Goal: Task Accomplishment & Management: Use online tool/utility

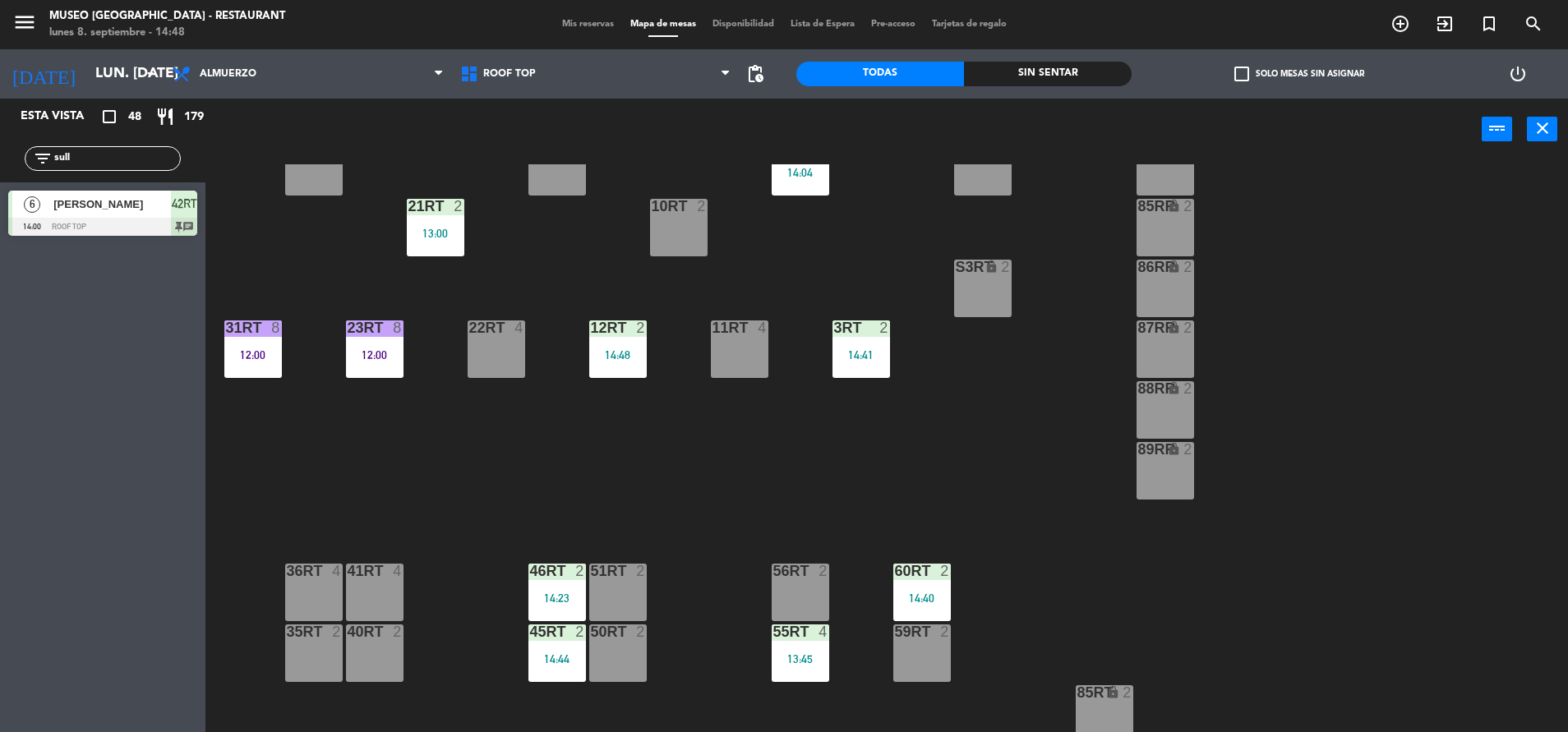
scroll to position [355, 0]
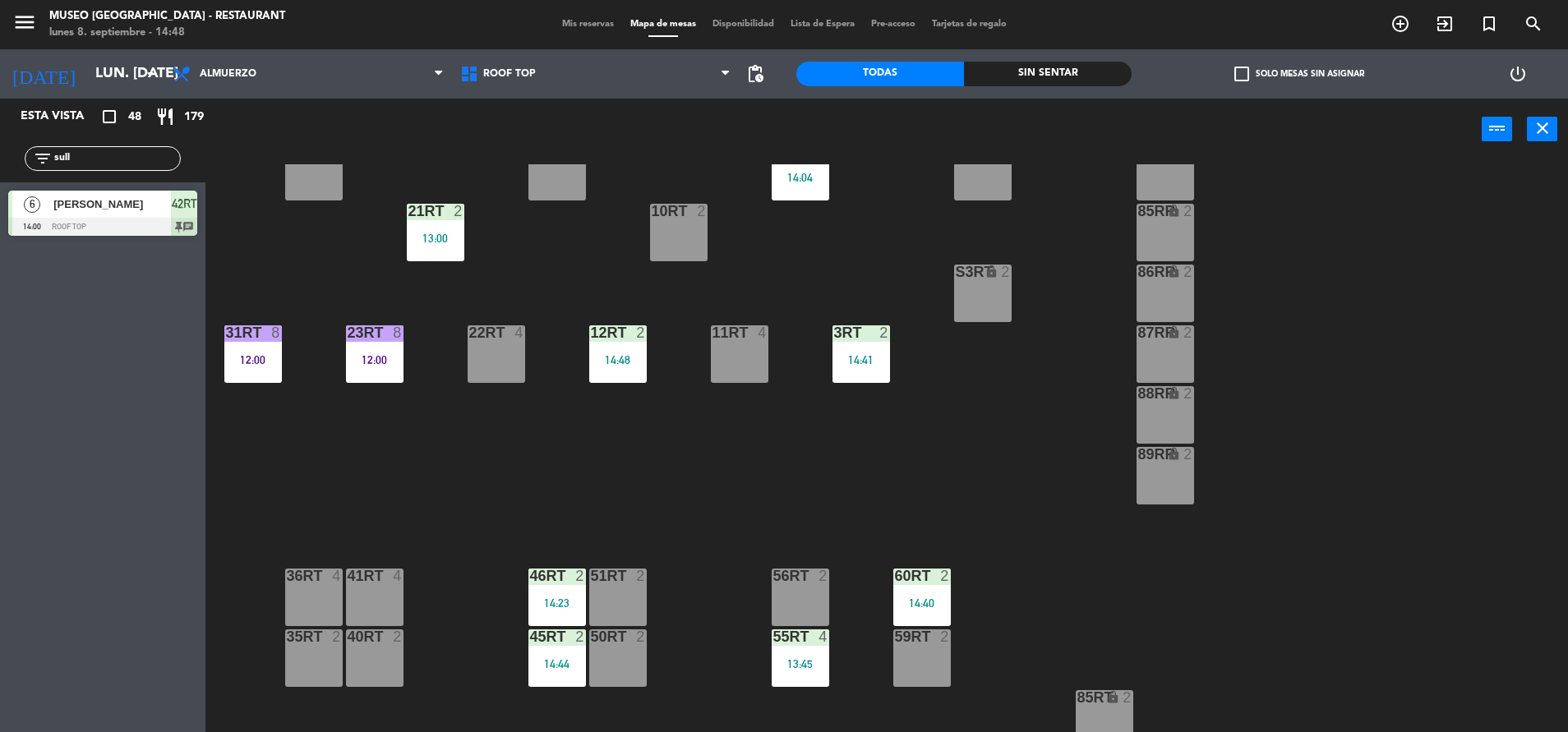
click at [120, 149] on div "filter_list sull" at bounding box center [102, 158] width 156 height 25
drag, startPoint x: 125, startPoint y: 160, endPoint x: 0, endPoint y: 148, distance: 125.6
click at [0, 148] on html "close × Museo Larco Café - Restaurant × chrome_reader_mode Listado de Reservas …" at bounding box center [784, 366] width 1568 height 732
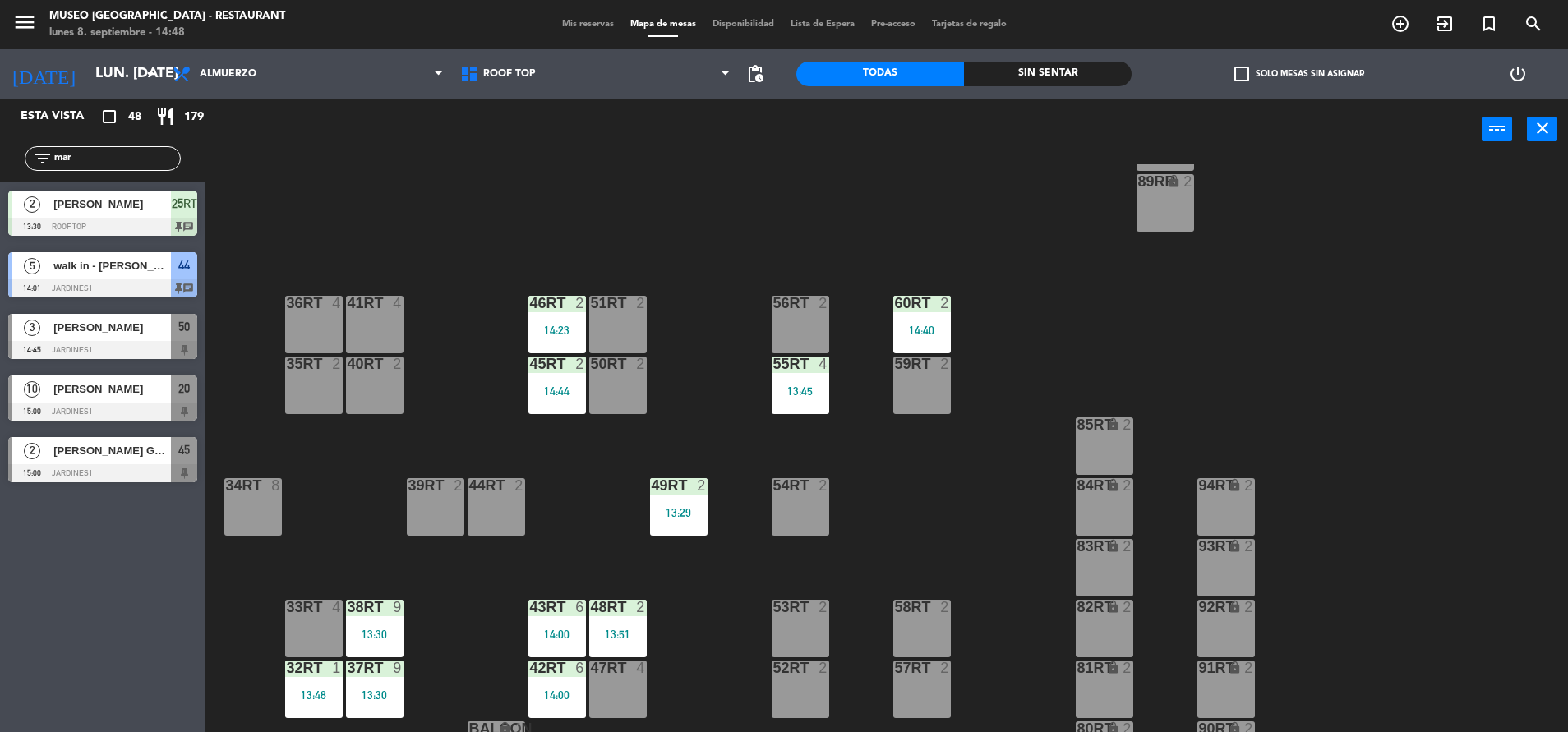
scroll to position [670, 0]
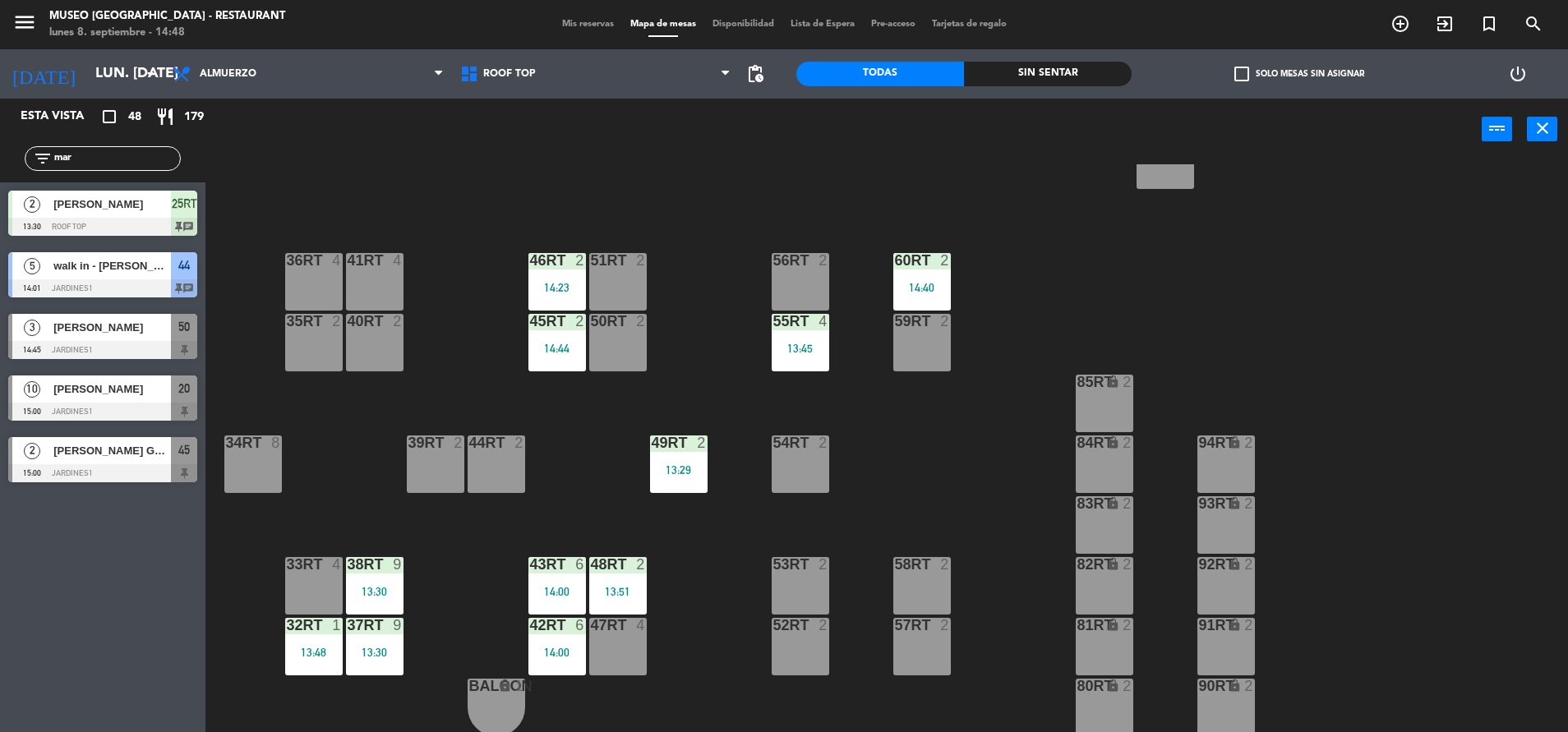
type input "mar"
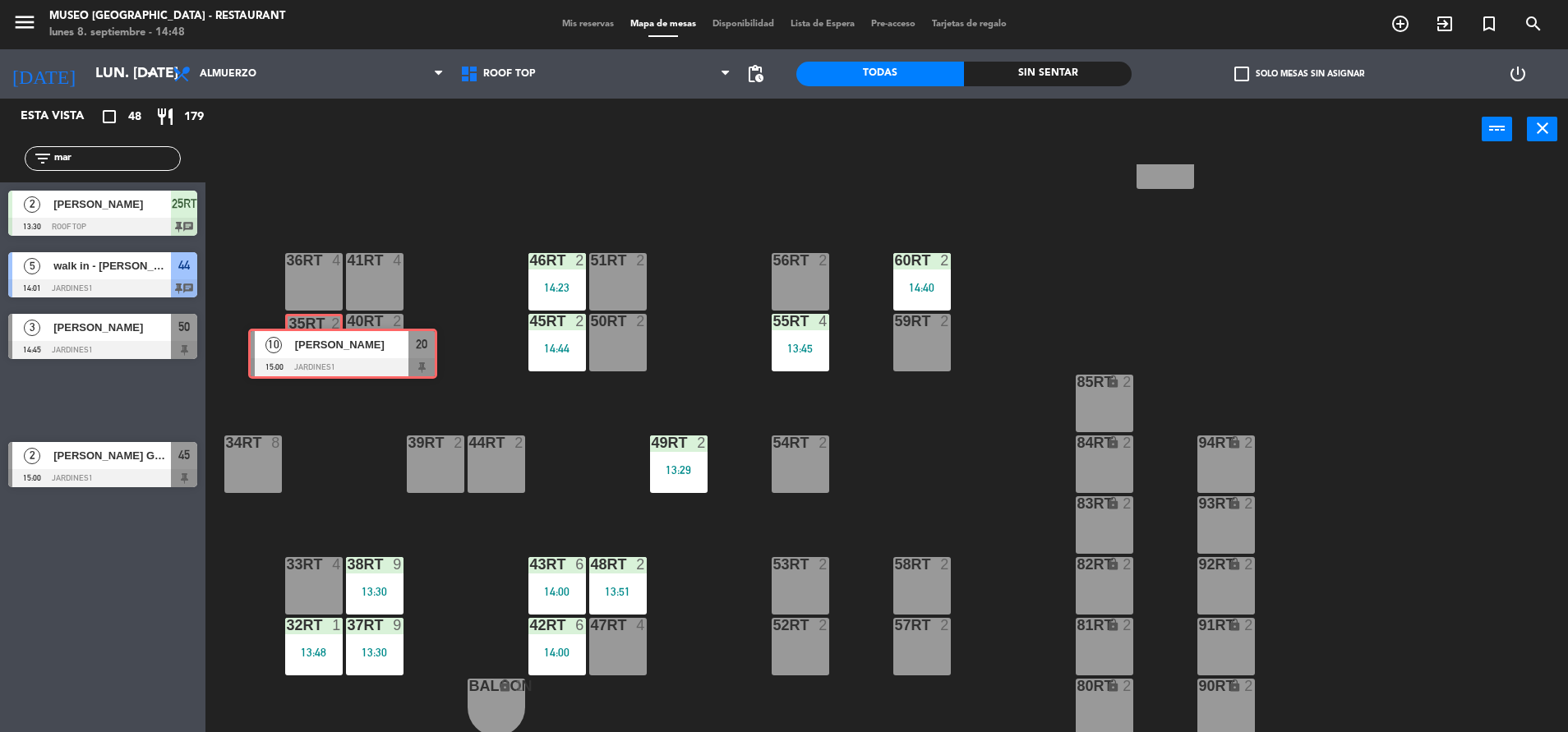
drag, startPoint x: 65, startPoint y: 394, endPoint x: 304, endPoint y: 347, distance: 243.6
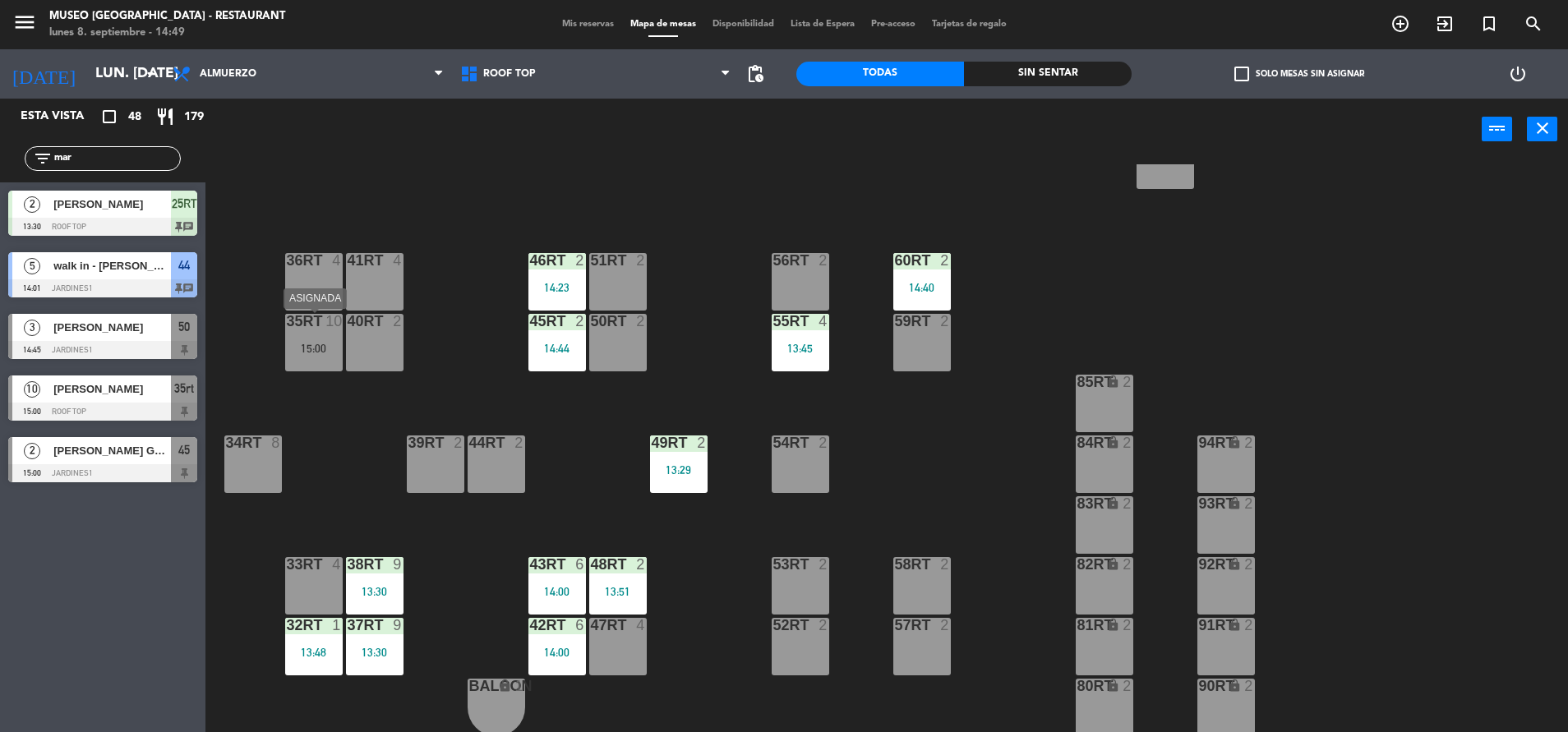
click at [324, 330] on div "35rt 10 15:00" at bounding box center [314, 342] width 58 height 57
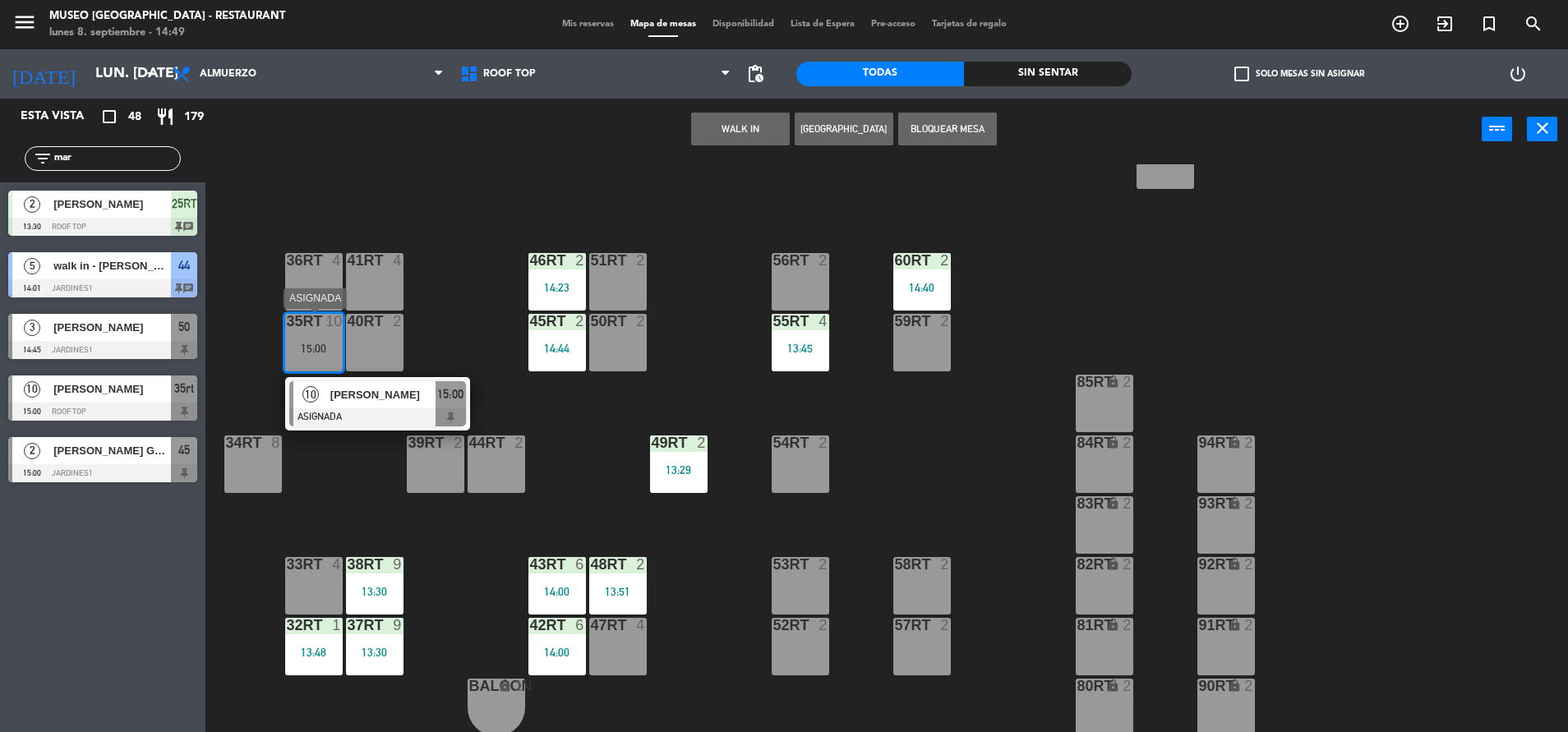
click at [377, 402] on span "[PERSON_NAME]" at bounding box center [383, 395] width 105 height 17
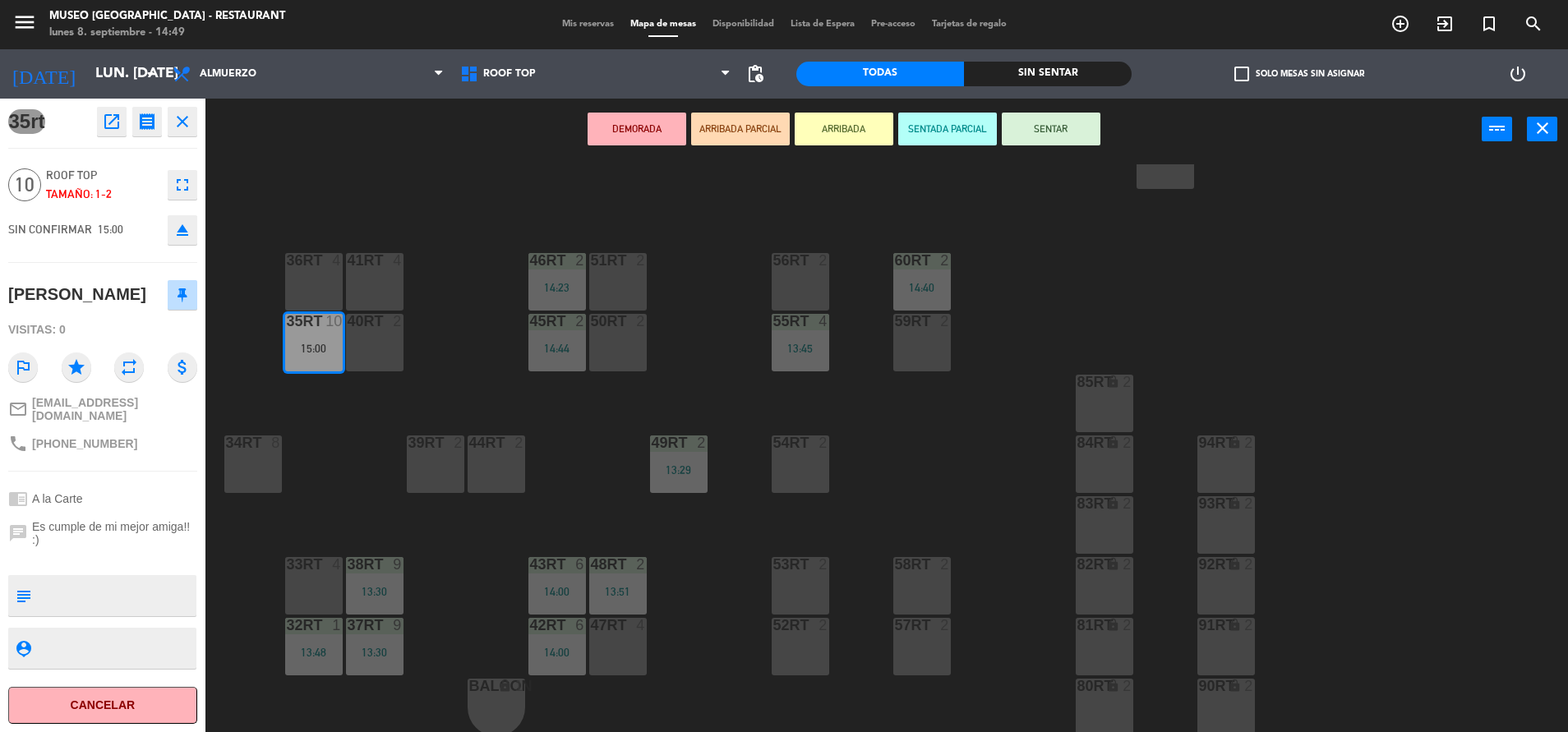
click at [178, 218] on button "eject" at bounding box center [182, 230] width 30 height 30
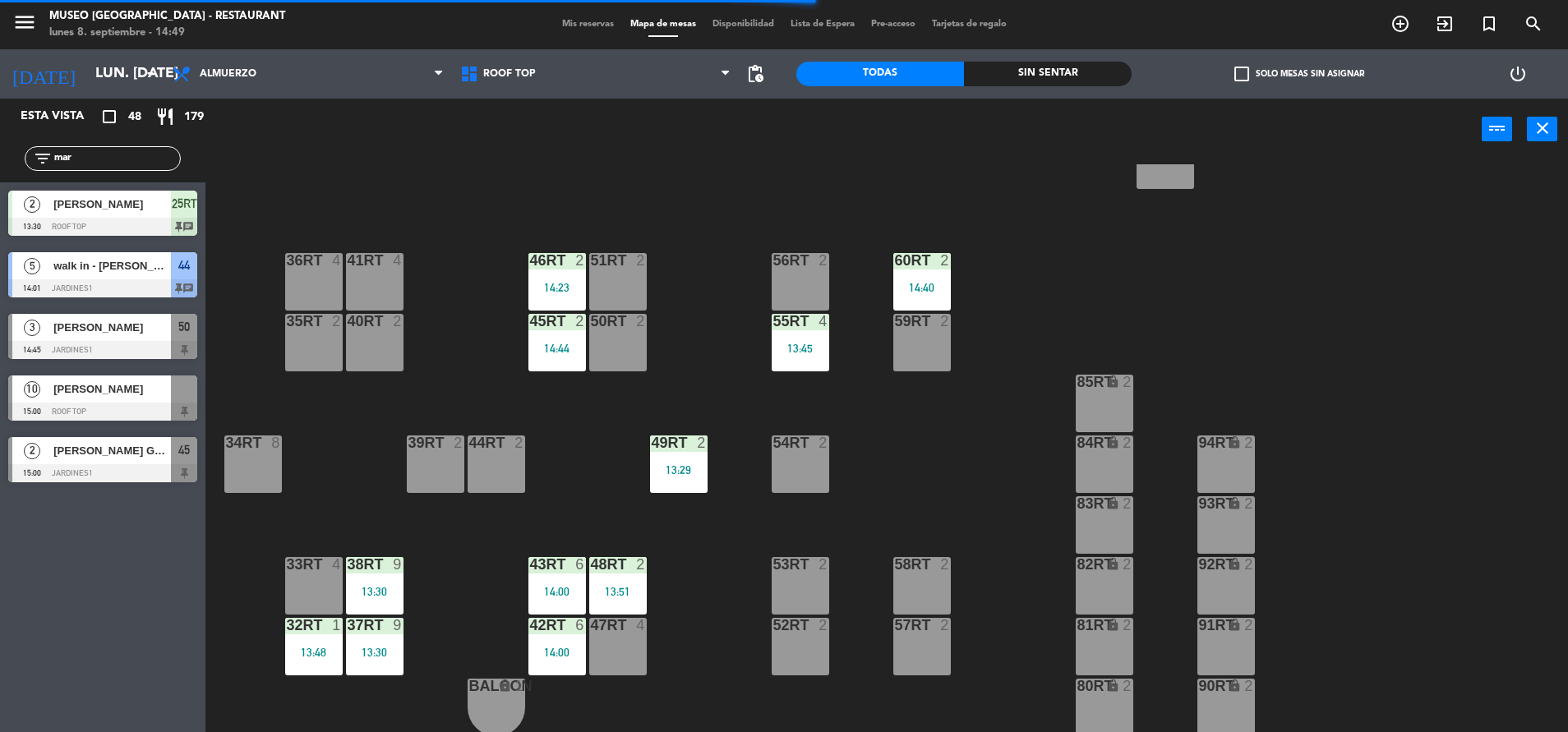
click at [52, 384] on div "[PERSON_NAME]" at bounding box center [111, 389] width 119 height 27
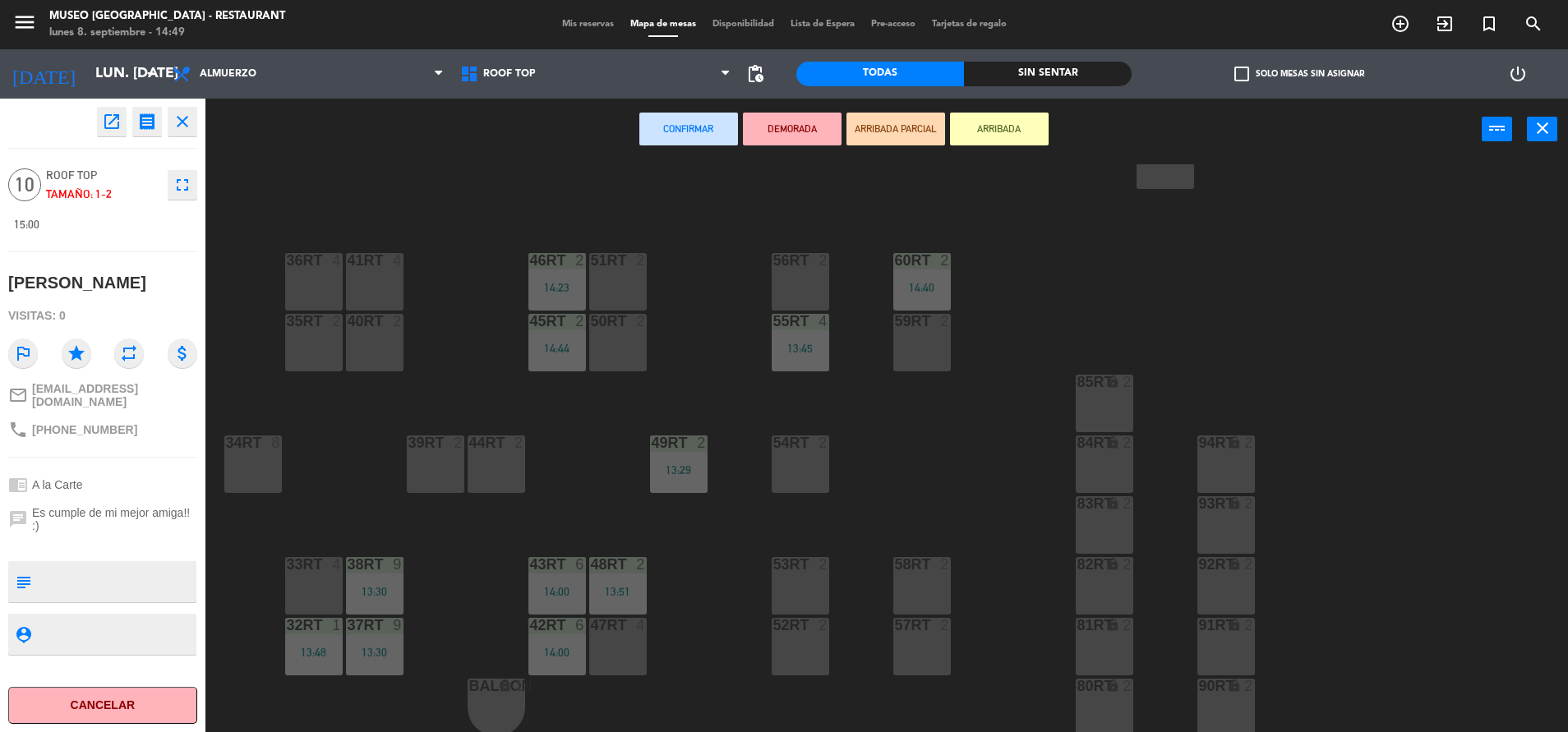
click at [343, 260] on div "41RT" at bounding box center [347, 259] width 27 height 14
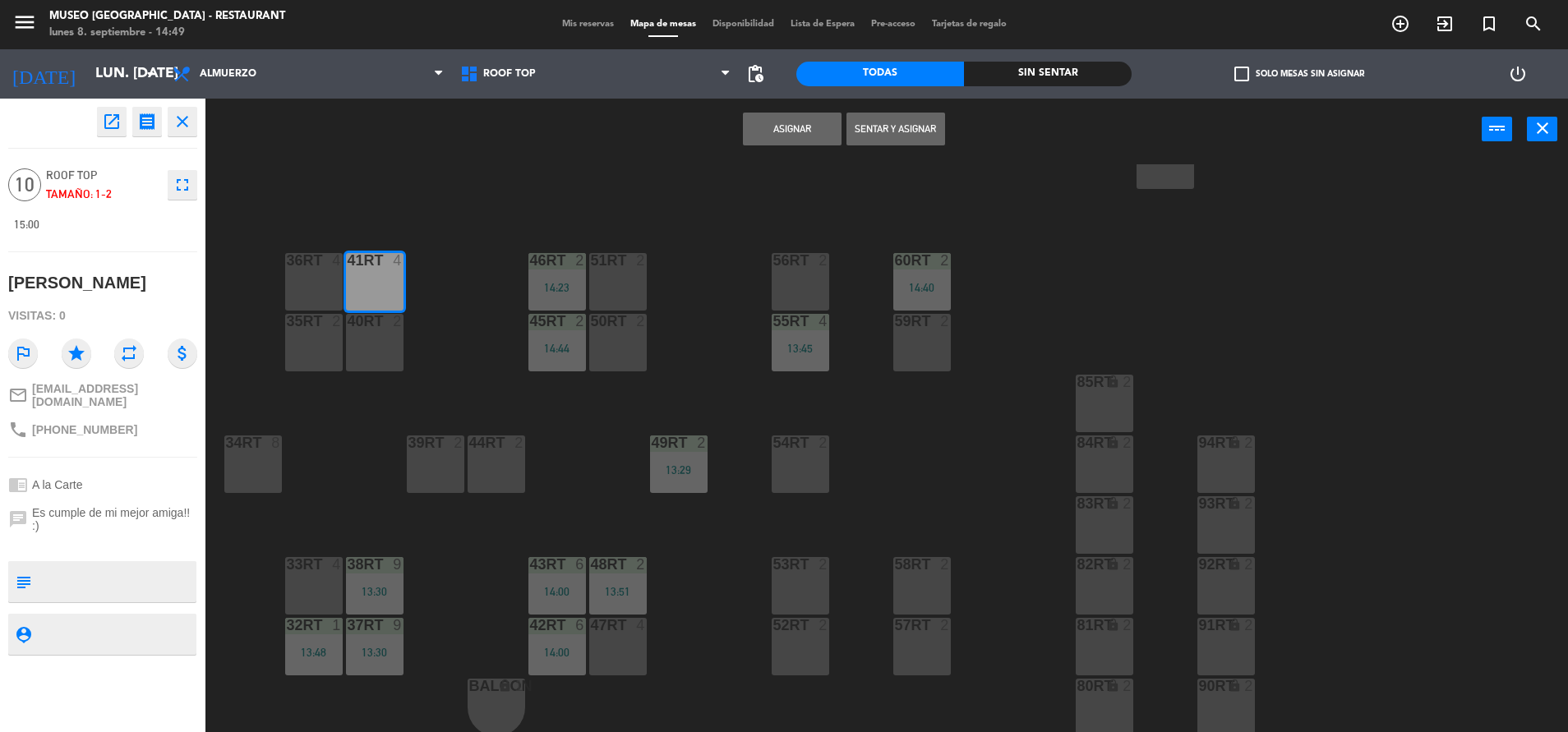
click at [383, 331] on div "40RT 2" at bounding box center [375, 342] width 58 height 57
click at [322, 331] on div "35rt 2" at bounding box center [314, 342] width 58 height 57
click at [322, 249] on div "18RT 5 13:58 16RT 4 28RT 2 80RR lock 2 27RT 6 13:40 7RT 5 S1RT lock 2 17RT 5 81…" at bounding box center [894, 450] width 1347 height 571
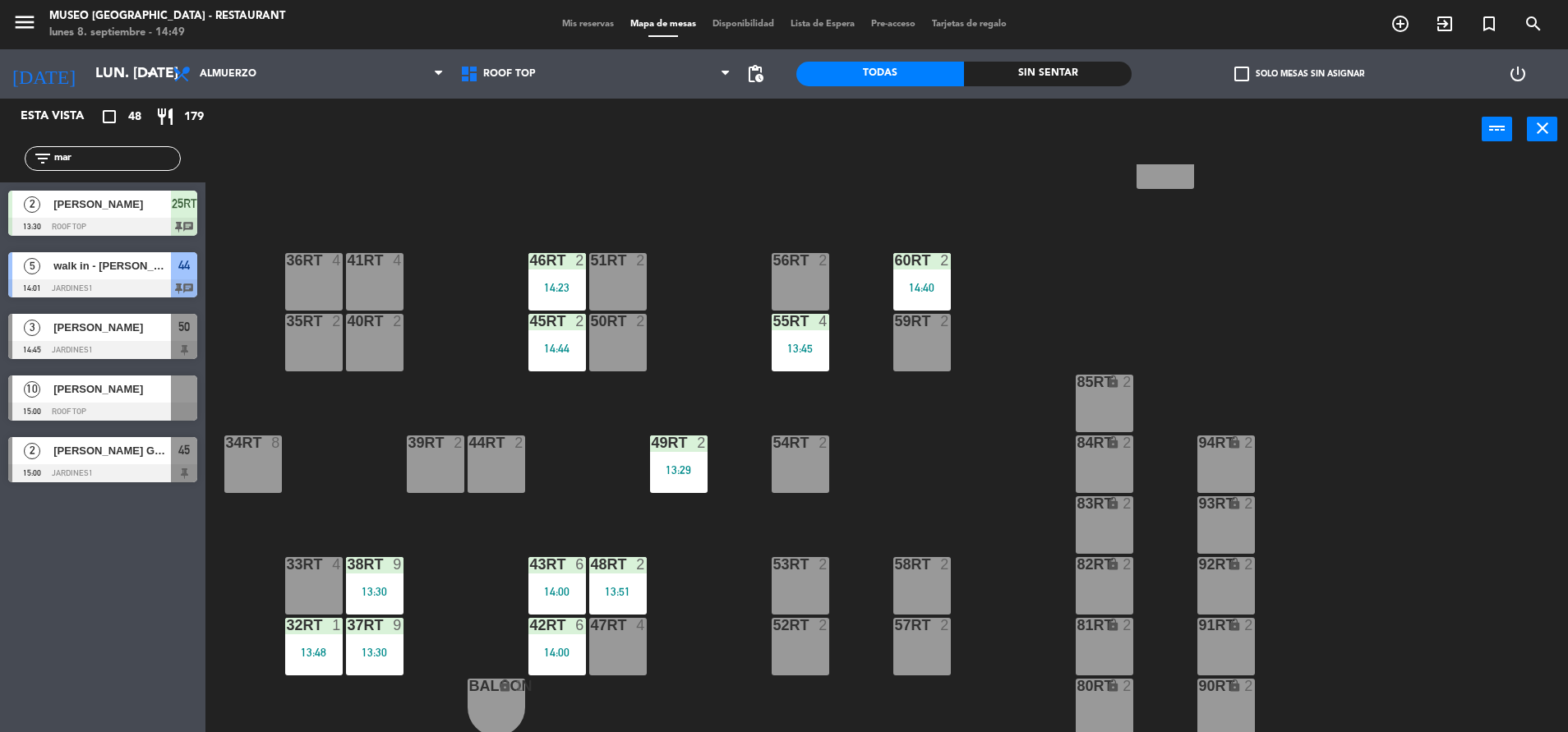
click at [118, 418] on div at bounding box center [102, 411] width 189 height 18
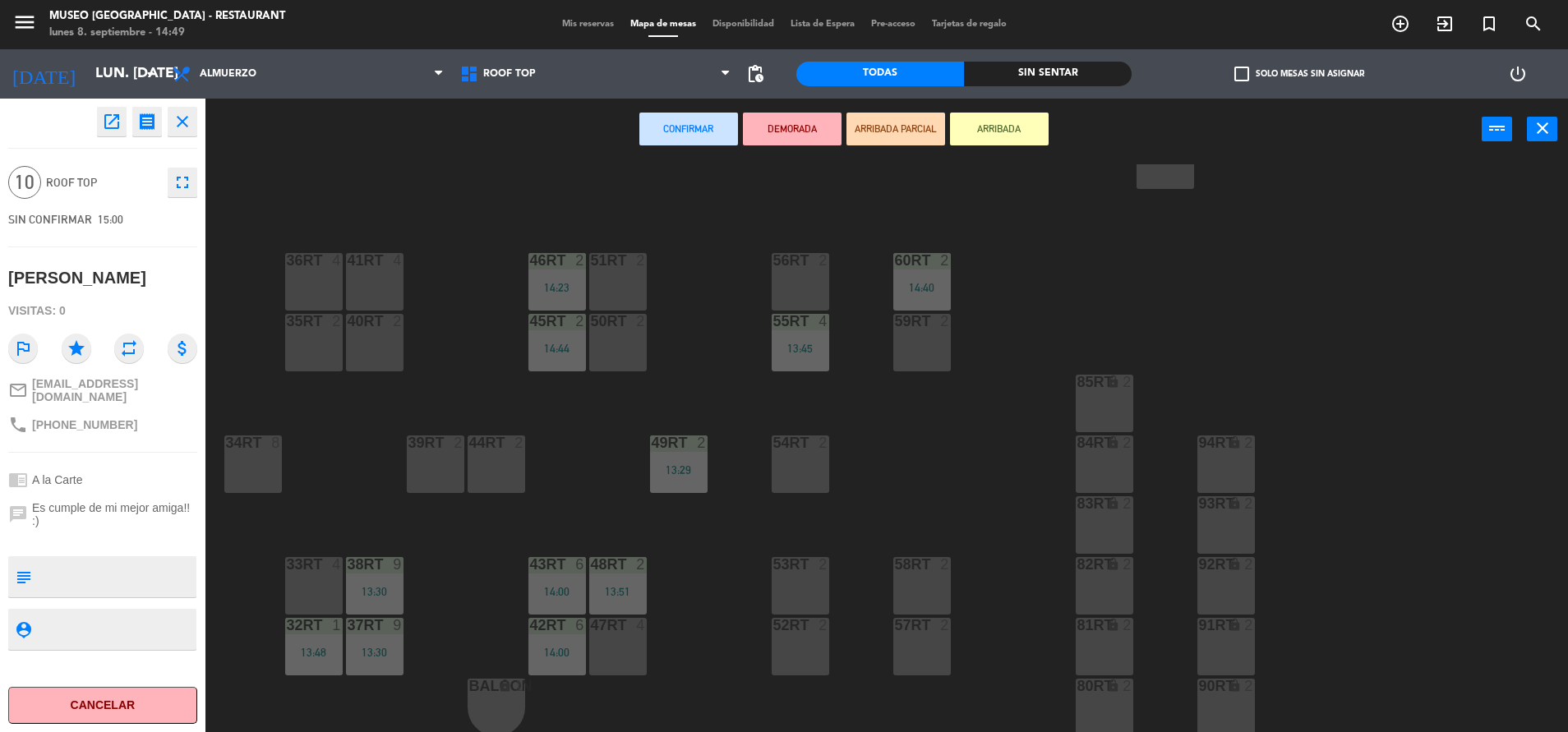
click at [297, 340] on div "35rt 2" at bounding box center [314, 342] width 58 height 57
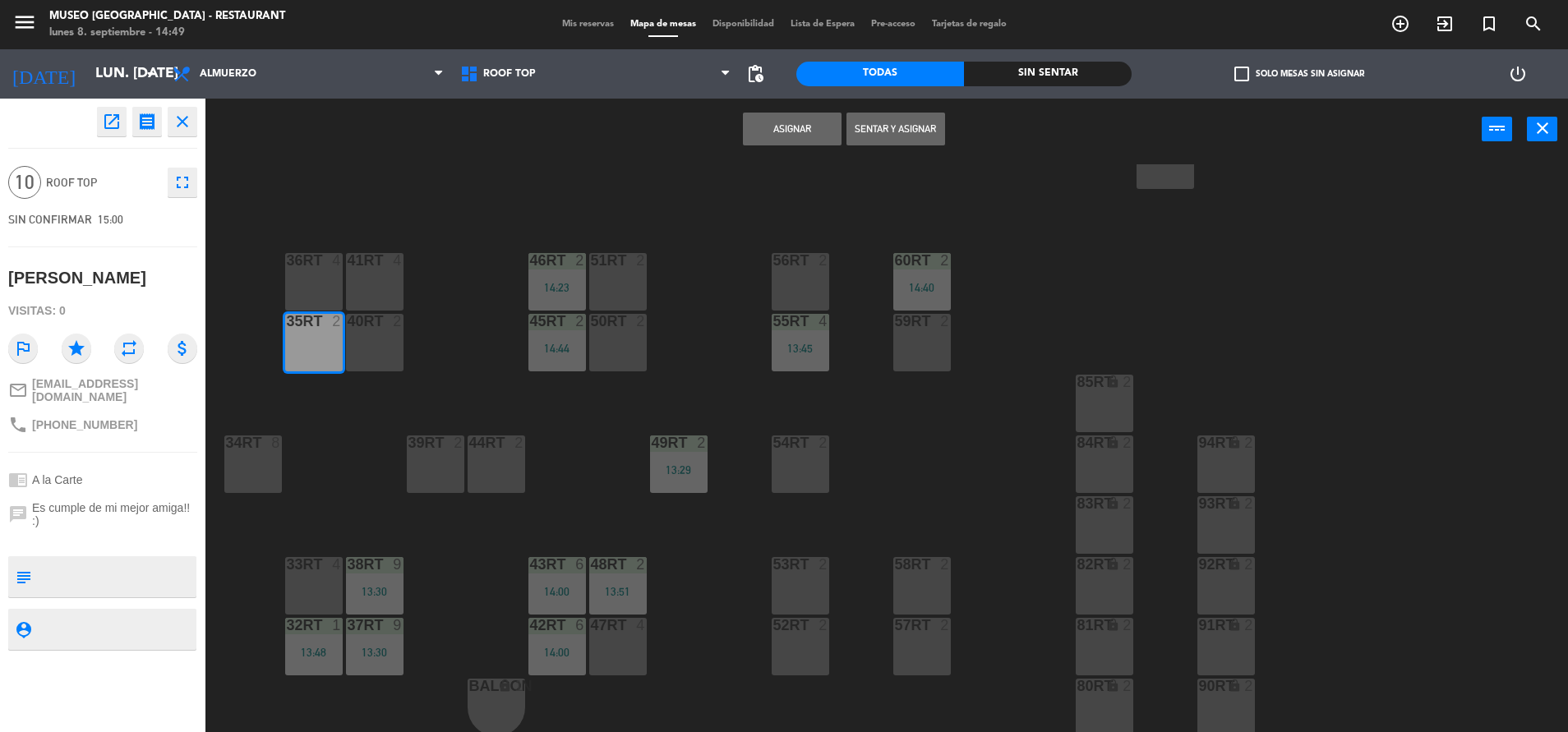
click at [301, 281] on div "36rt 4" at bounding box center [314, 281] width 58 height 57
click at [360, 279] on div "41RT 4" at bounding box center [375, 281] width 58 height 57
click at [361, 322] on div at bounding box center [375, 320] width 27 height 14
click at [752, 134] on button "Asignar" at bounding box center [792, 128] width 99 height 33
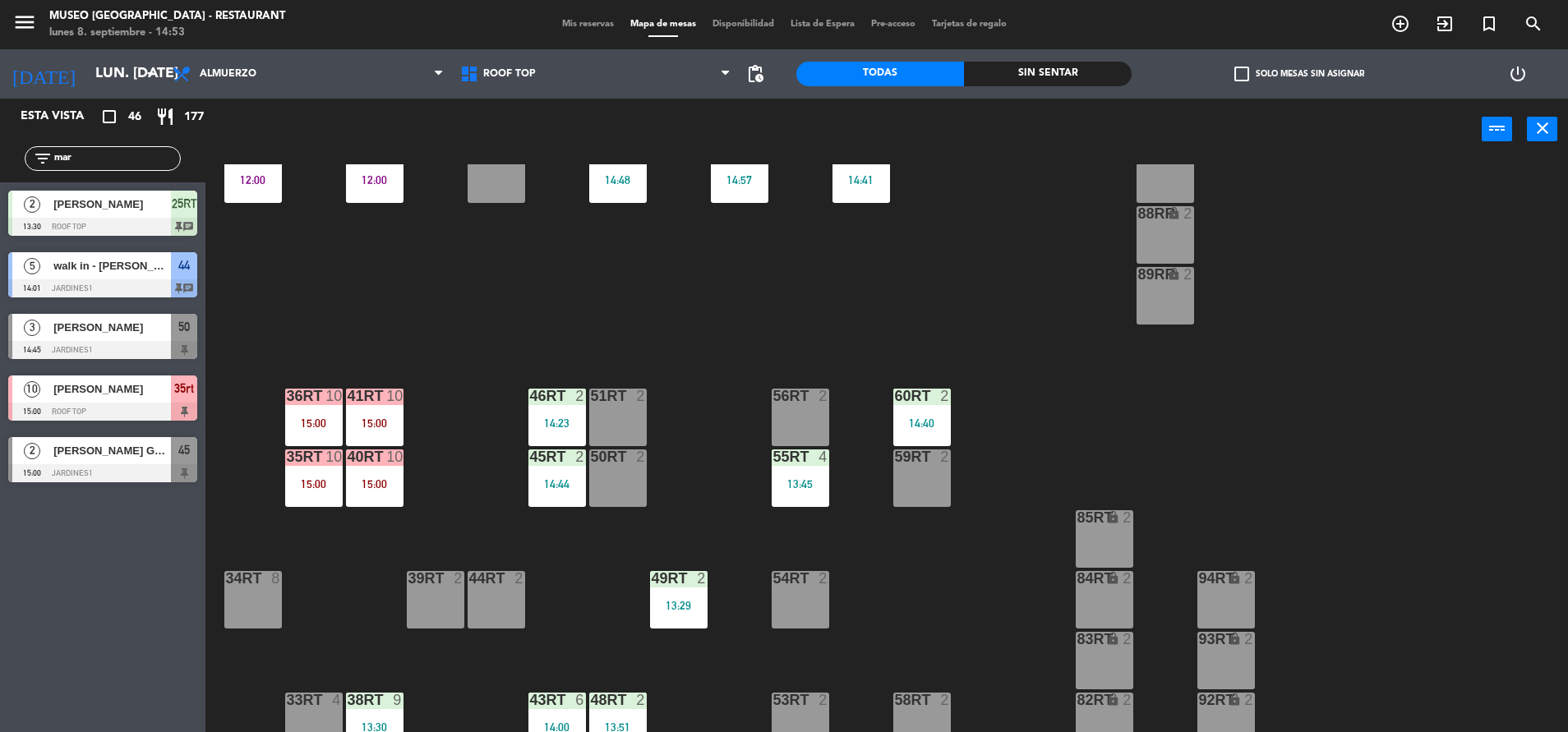
scroll to position [581, 0]
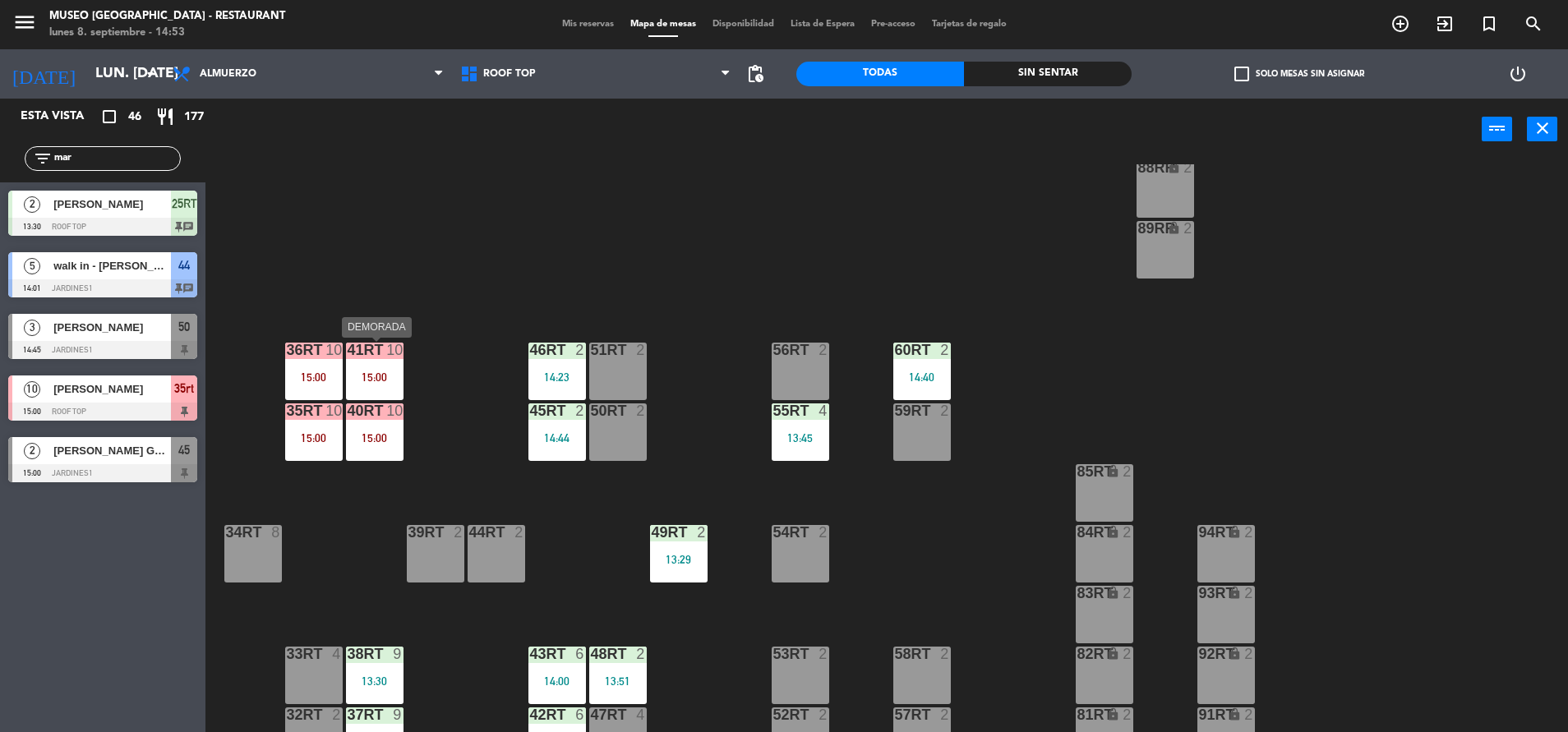
click at [367, 371] on div "15:00" at bounding box center [375, 377] width 58 height 12
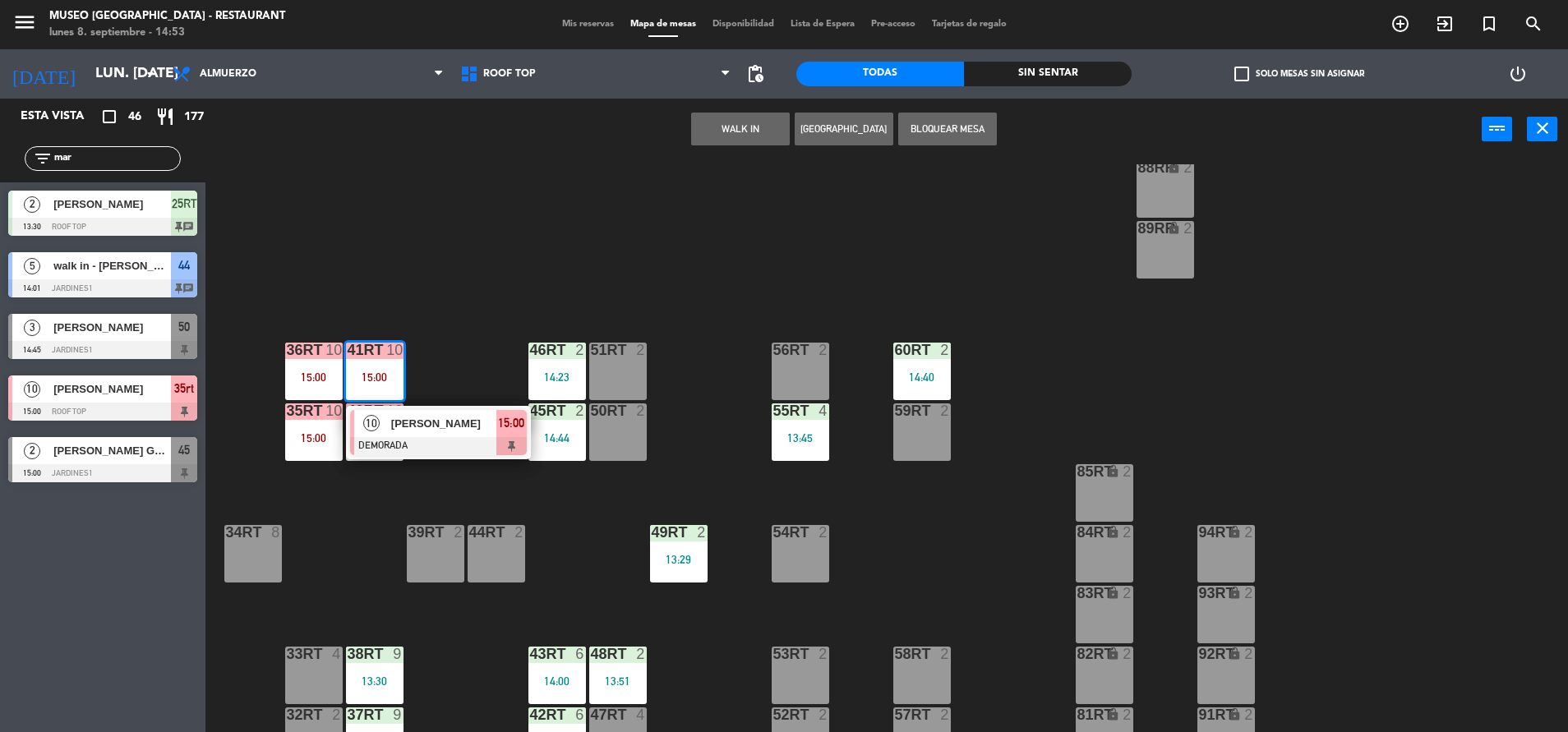
click at [434, 451] on div at bounding box center [438, 445] width 177 height 18
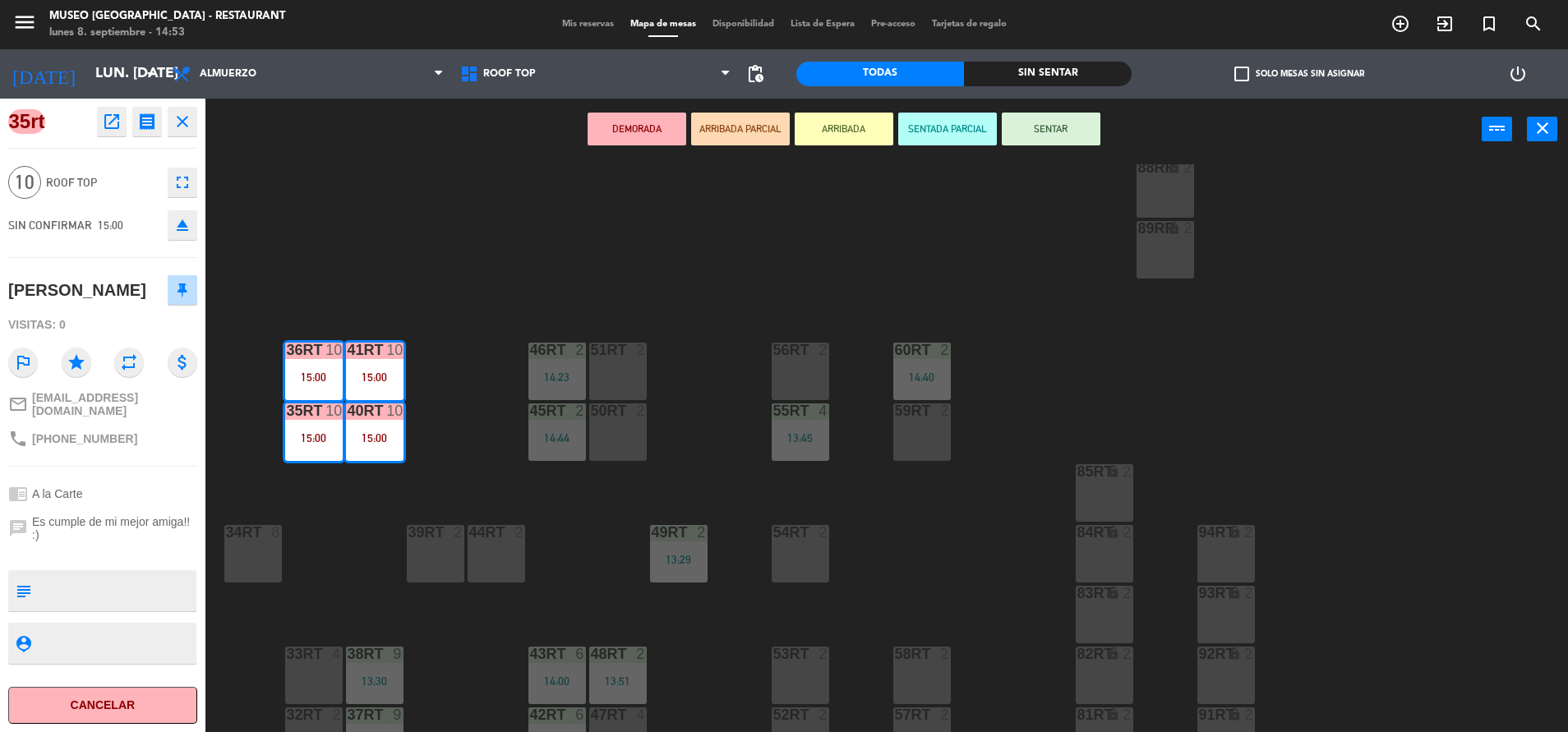
click at [600, 267] on div "18RT 5 13:58 16RT 4 28RT 2 80RR lock 2 27RT 6 13:40 7RT 5 S1RT lock 2 17RT 5 81…" at bounding box center [894, 450] width 1347 height 571
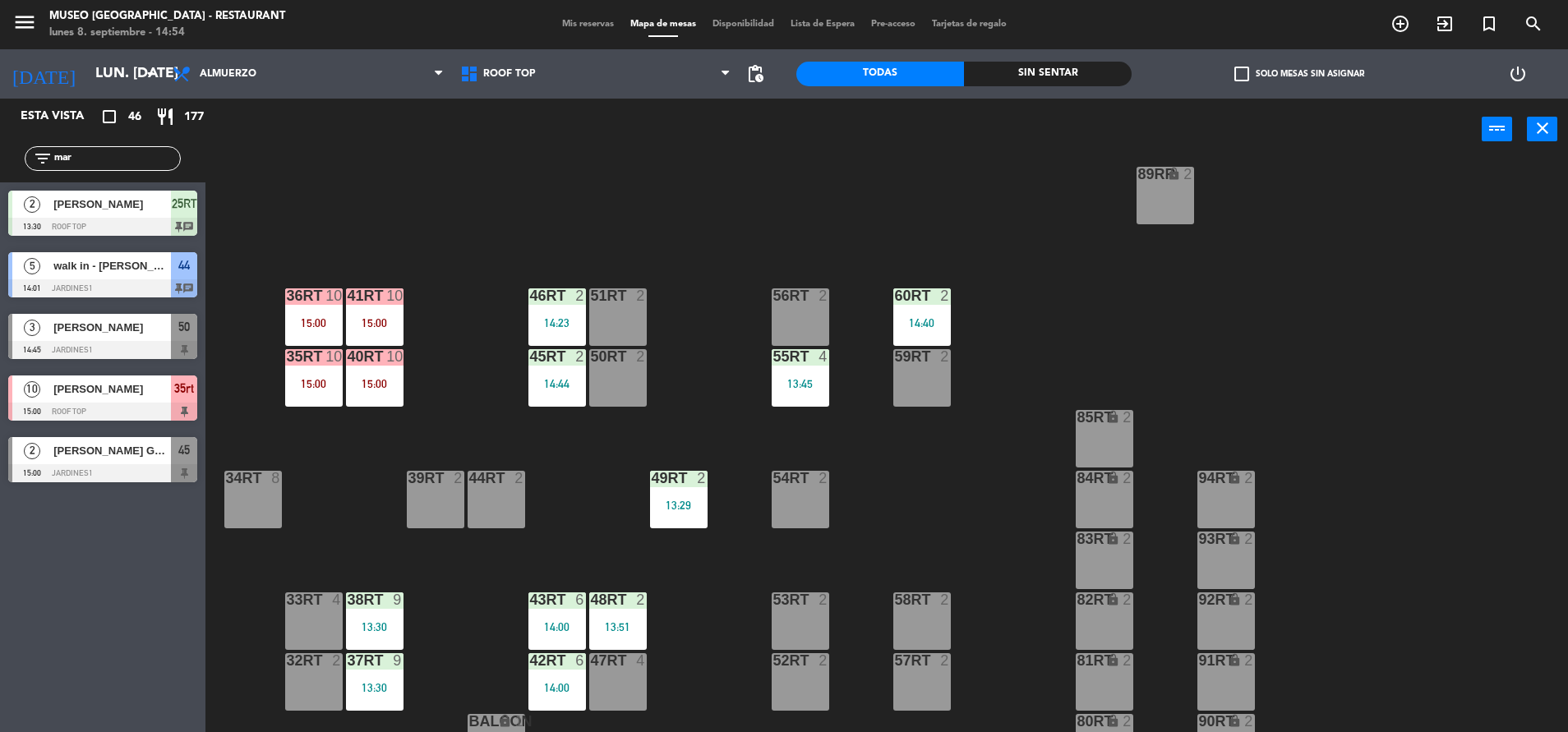
scroll to position [670, 0]
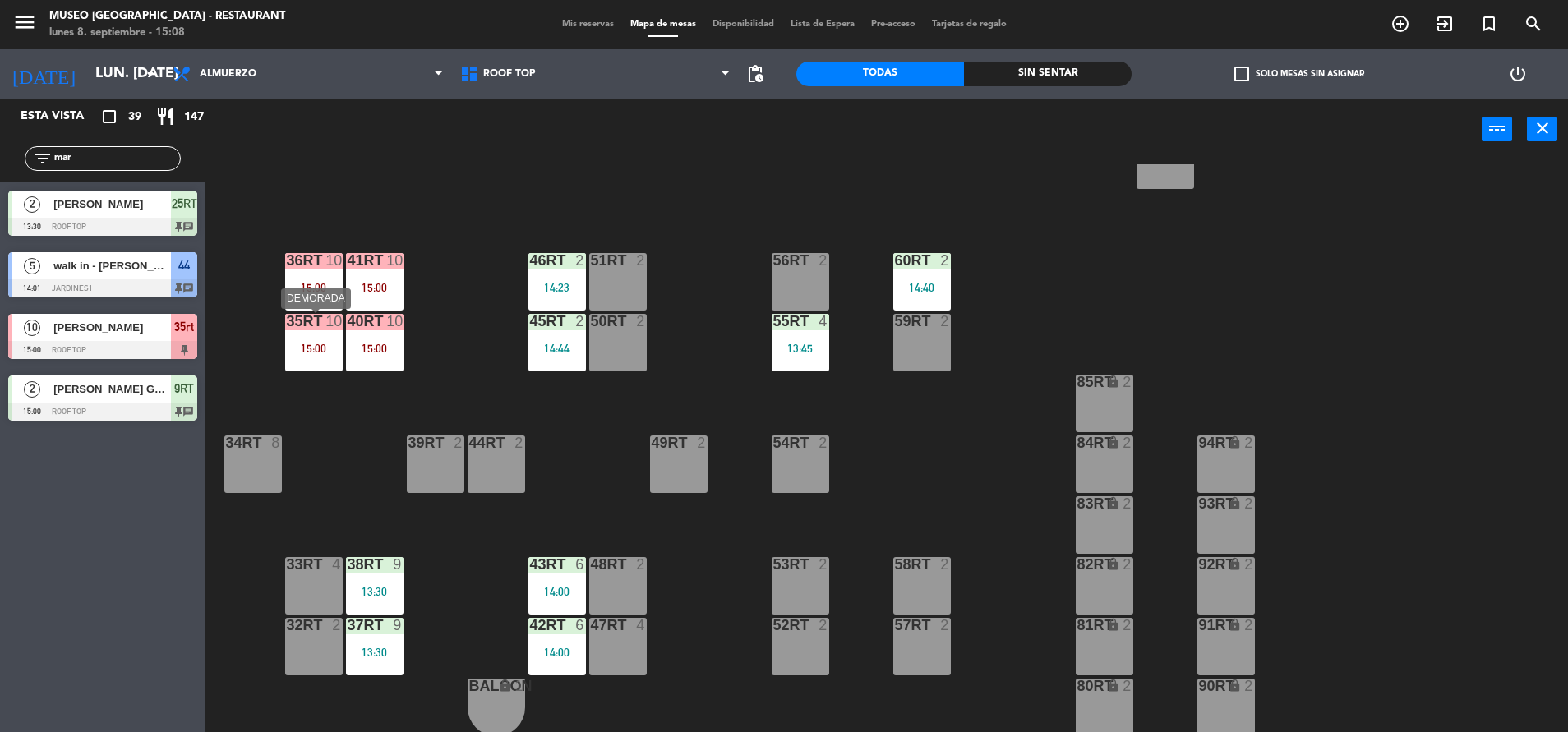
click at [323, 326] on div at bounding box center [314, 320] width 27 height 14
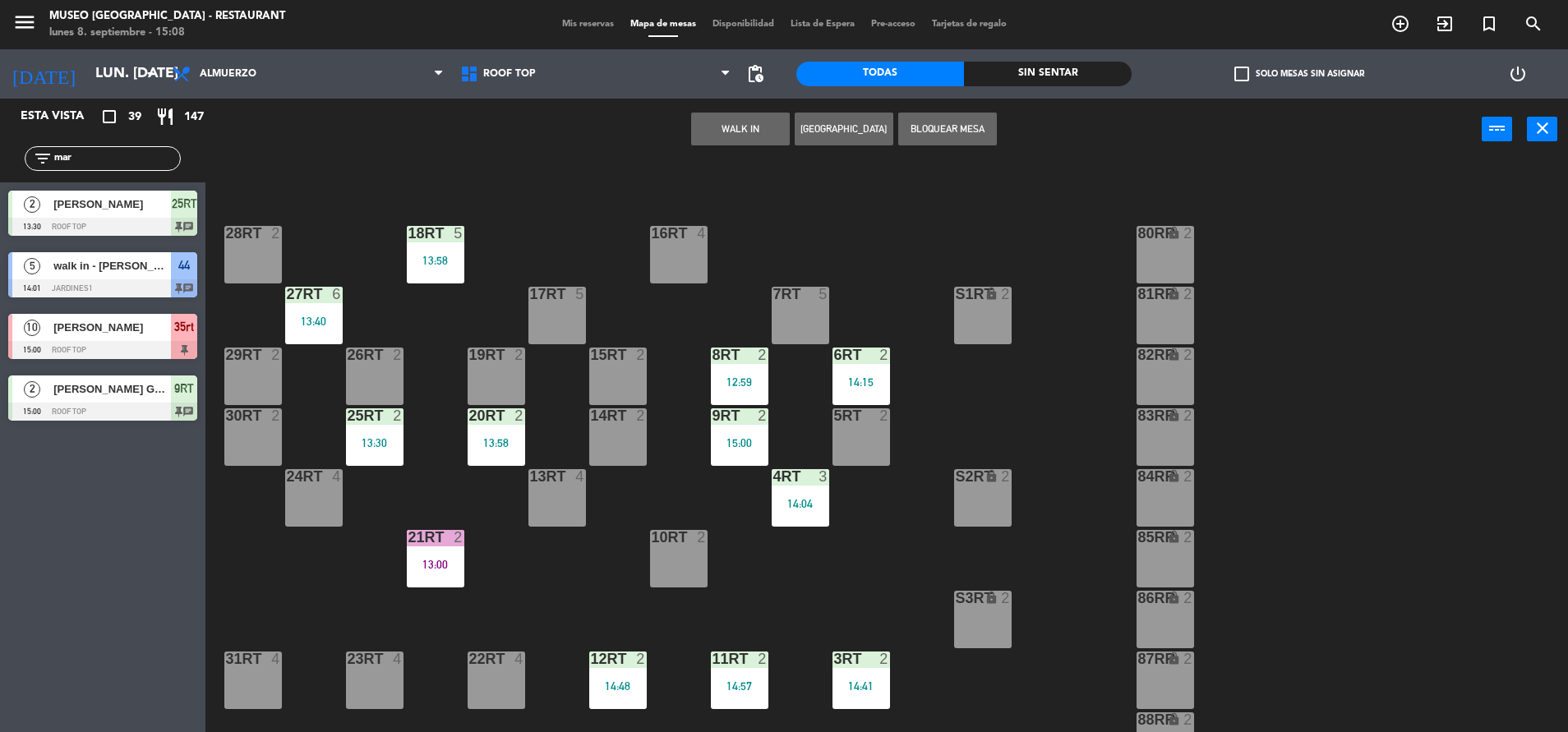
scroll to position [0, 0]
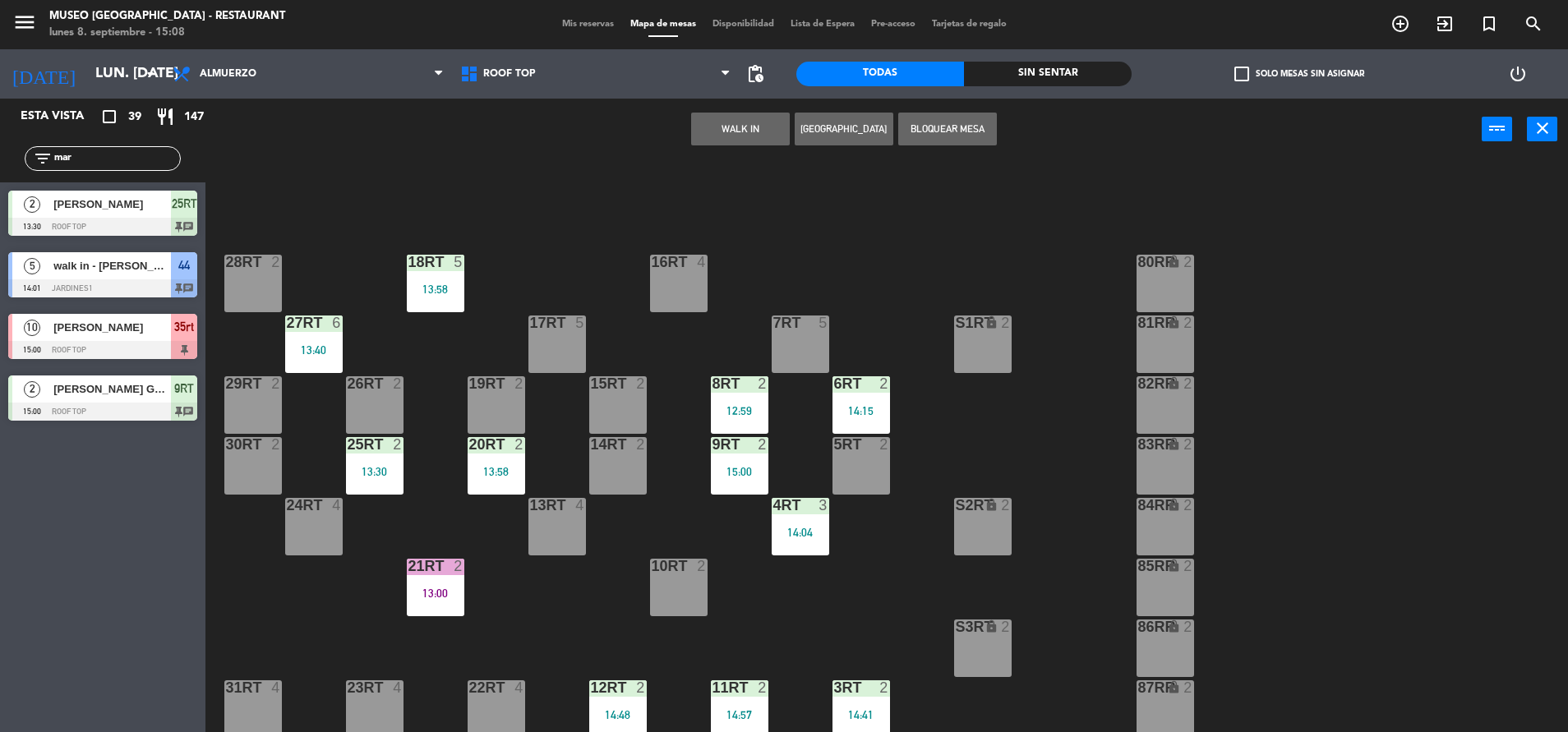
click at [751, 596] on div "18RT 5 13:58 16RT 4 28RT 2 80RR lock 2 27RT 6 13:40 7RT 5 S1RT lock 2 17RT 5 81…" at bounding box center [894, 450] width 1347 height 571
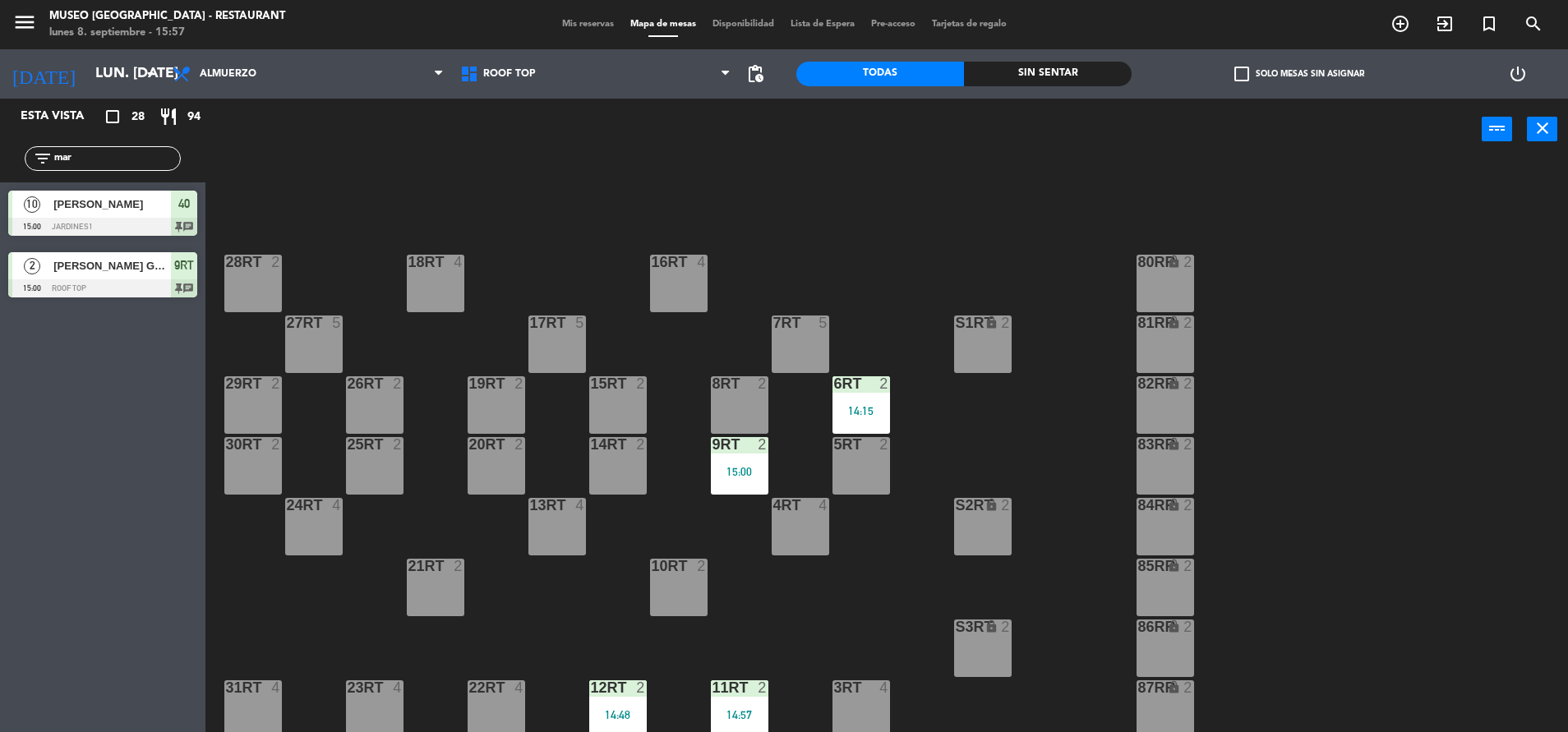
click at [154, 150] on input "mar" at bounding box center [116, 158] width 128 height 18
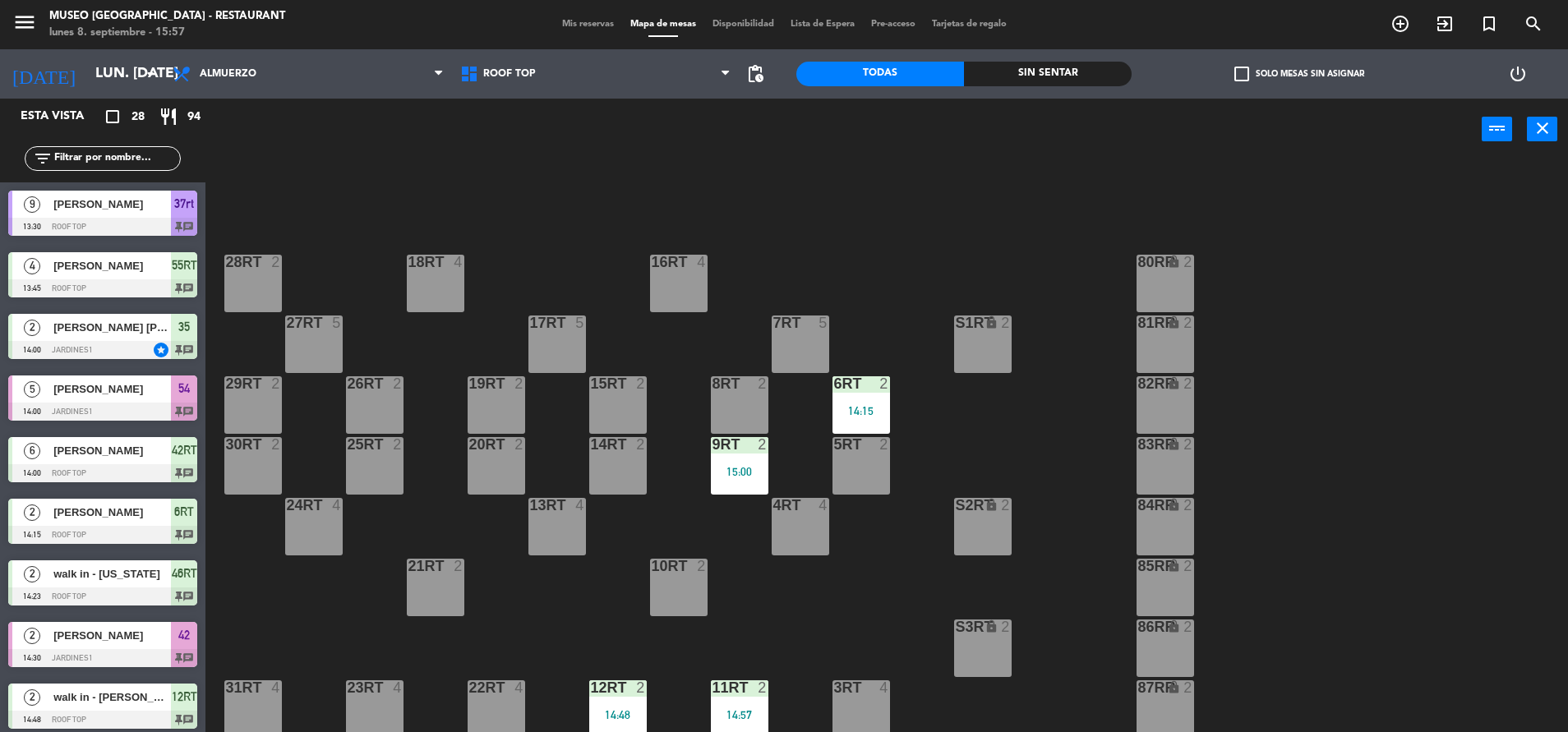
click at [500, 263] on div "18RT 4 16RT 4 28RT 2 80RR lock 2 27RT 5 7RT 5 S1RT lock 2 17RT 5 81RR lock 2 29…" at bounding box center [894, 450] width 1347 height 571
click at [873, 415] on div "14:15" at bounding box center [861, 411] width 58 height 12
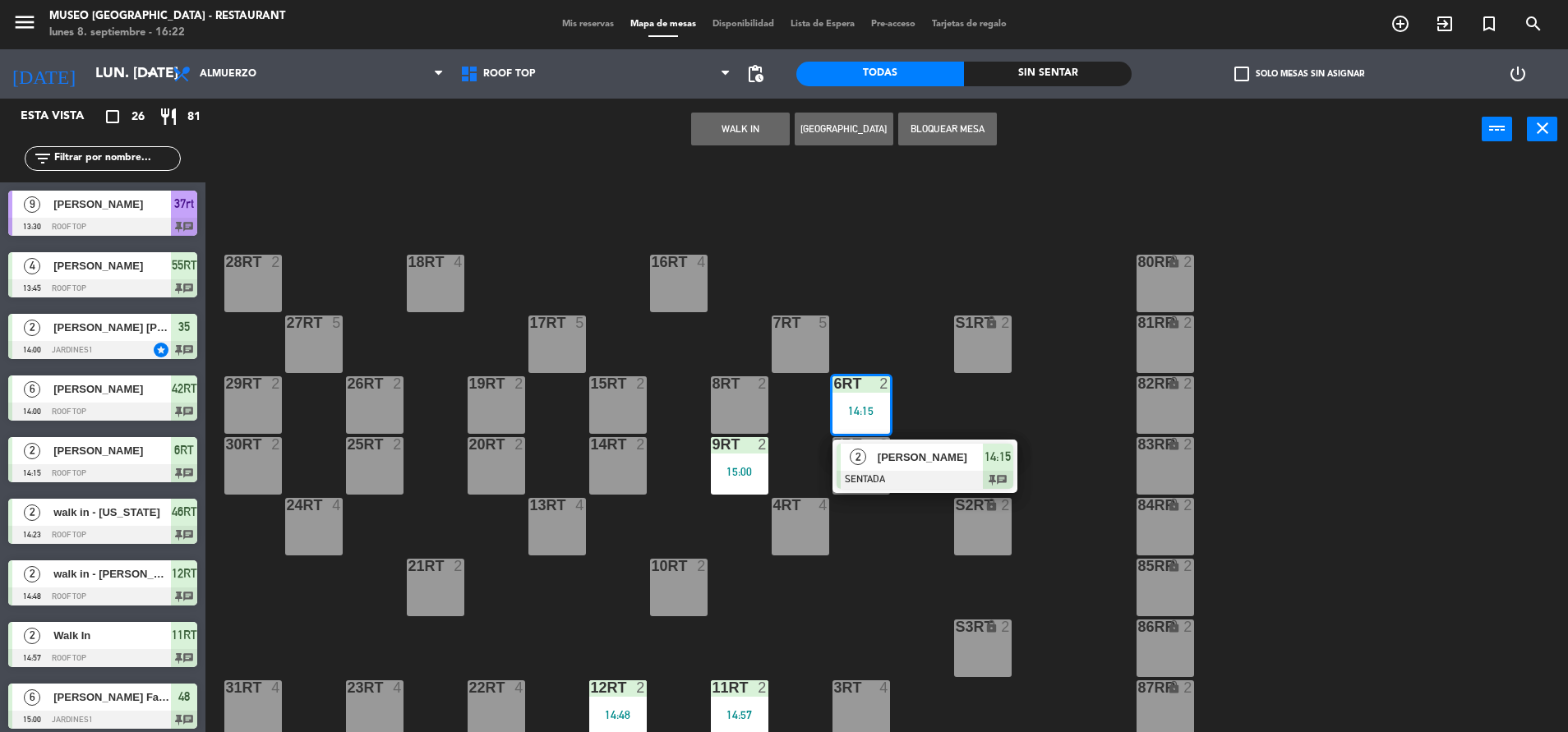
click at [911, 487] on div at bounding box center [924, 479] width 177 height 18
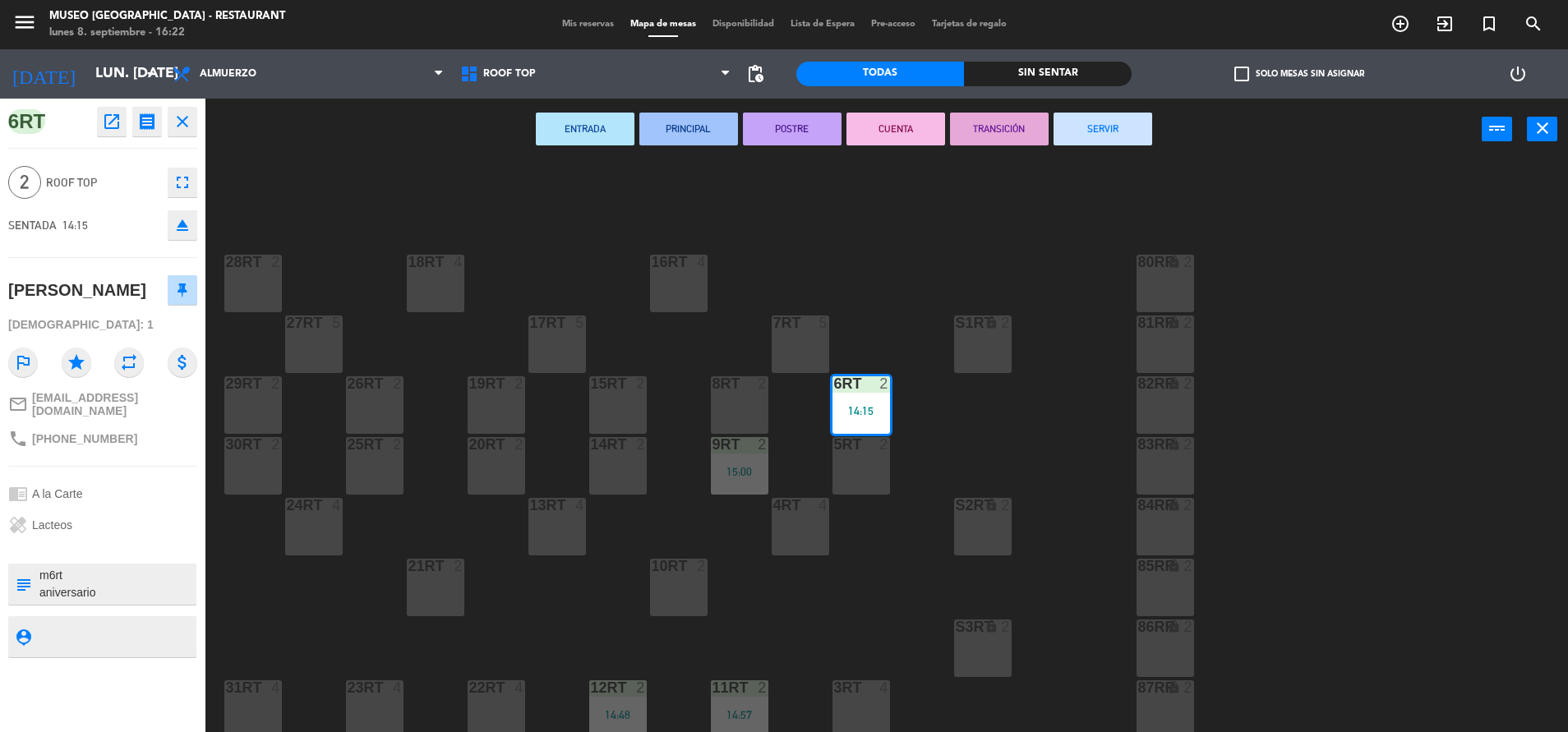
click at [1104, 130] on button "SERVIR" at bounding box center [1103, 128] width 99 height 33
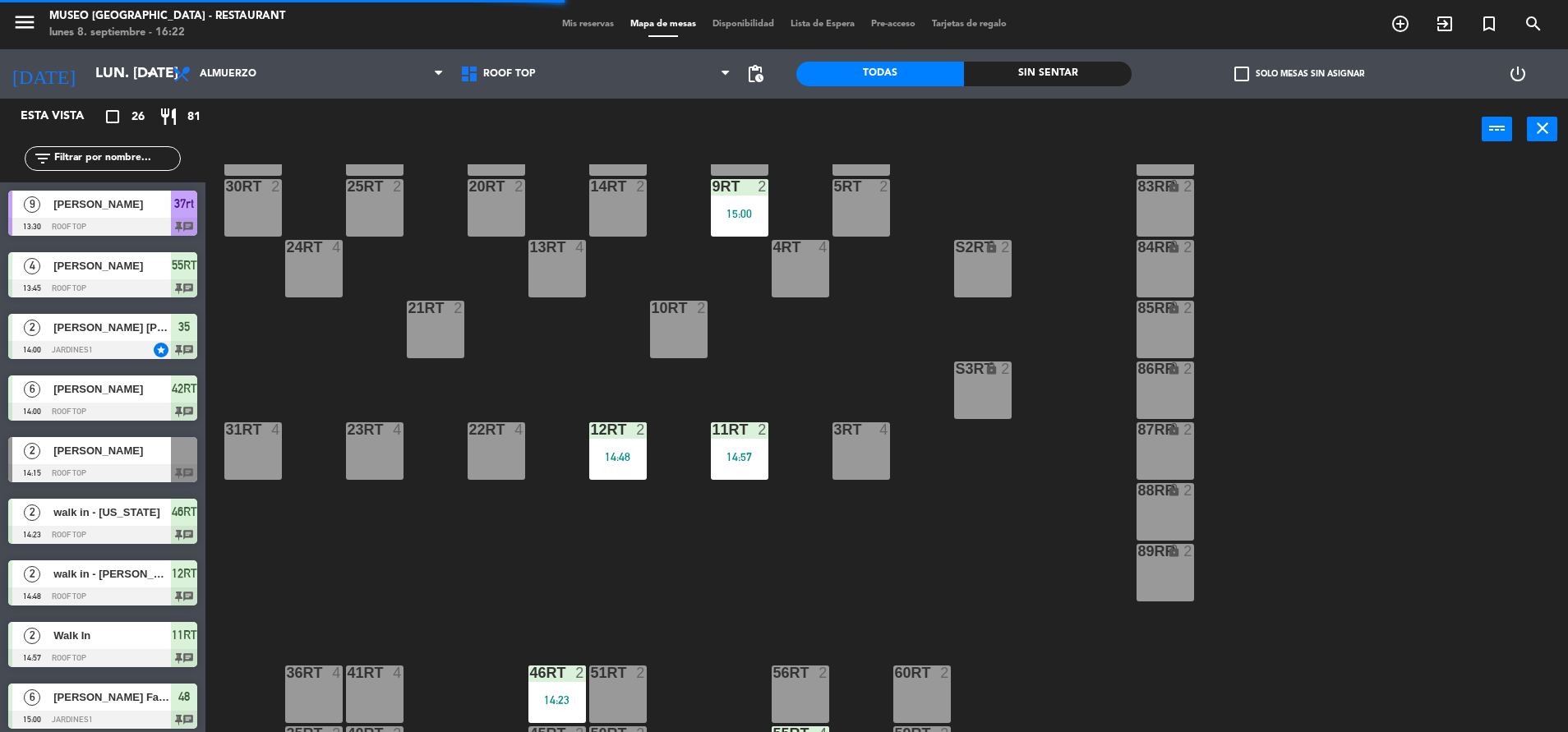
scroll to position [259, 0]
click at [717, 199] on div "9RT 2 15:00" at bounding box center [739, 207] width 58 height 57
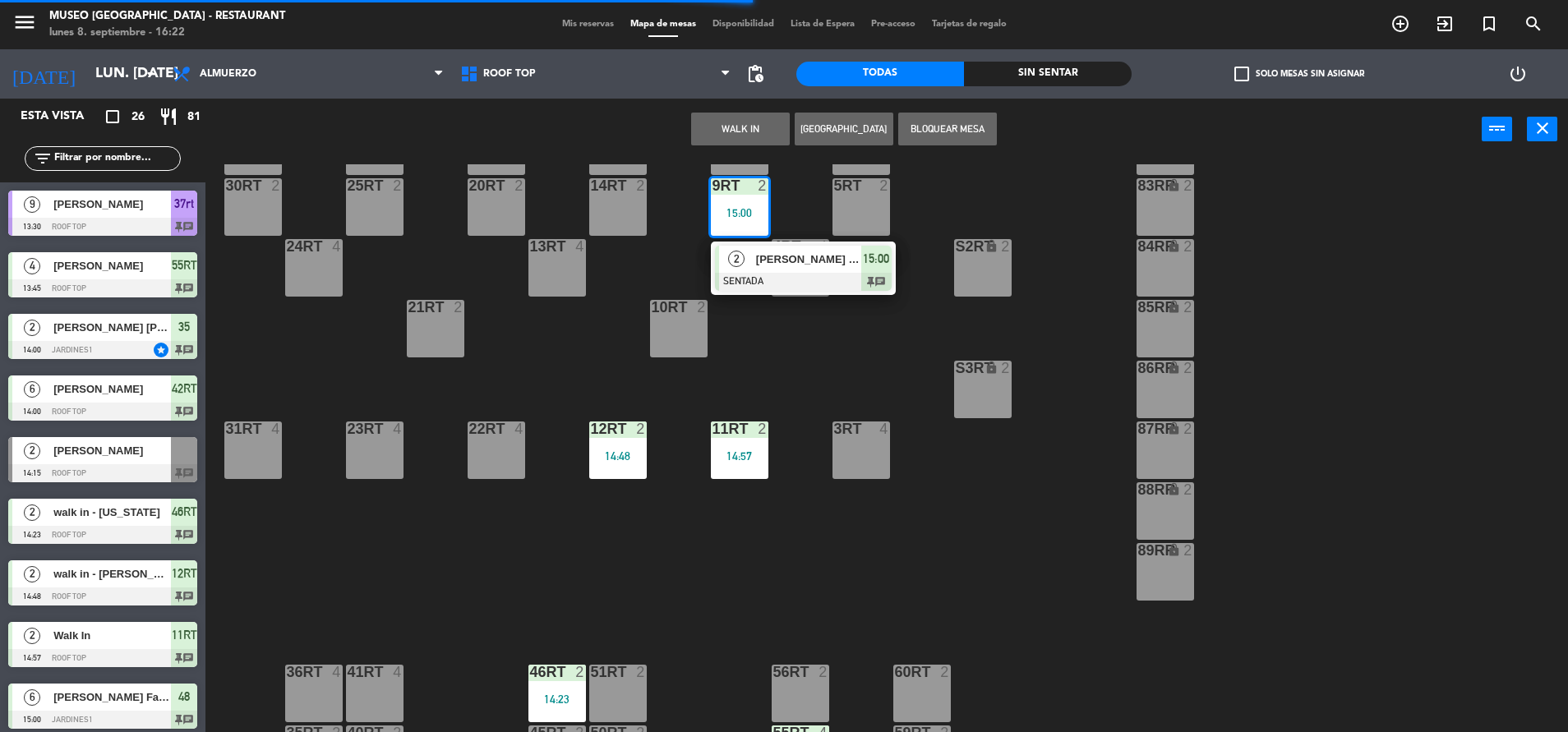
click at [769, 276] on div at bounding box center [803, 281] width 177 height 18
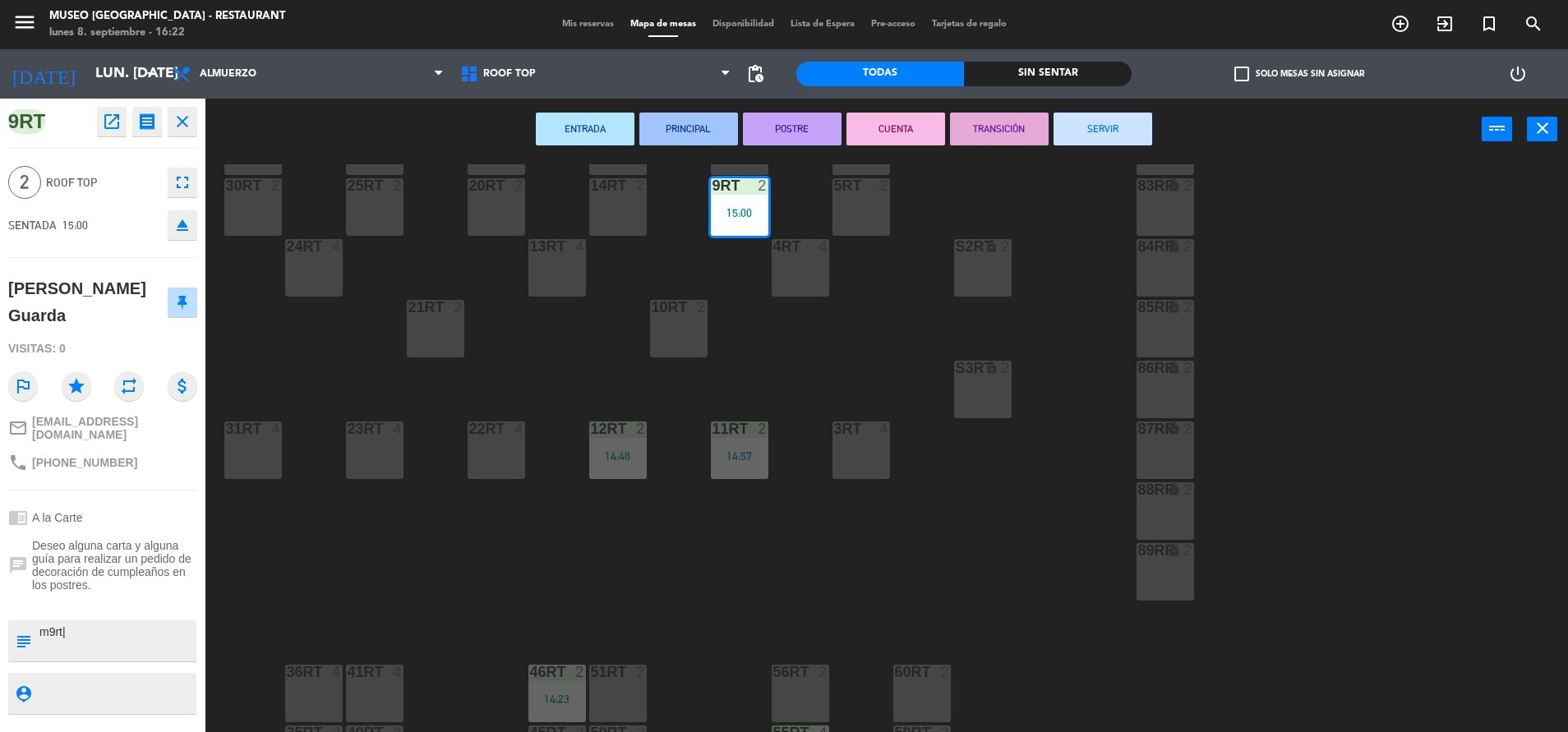
click at [1116, 123] on button "SERVIR" at bounding box center [1103, 128] width 99 height 33
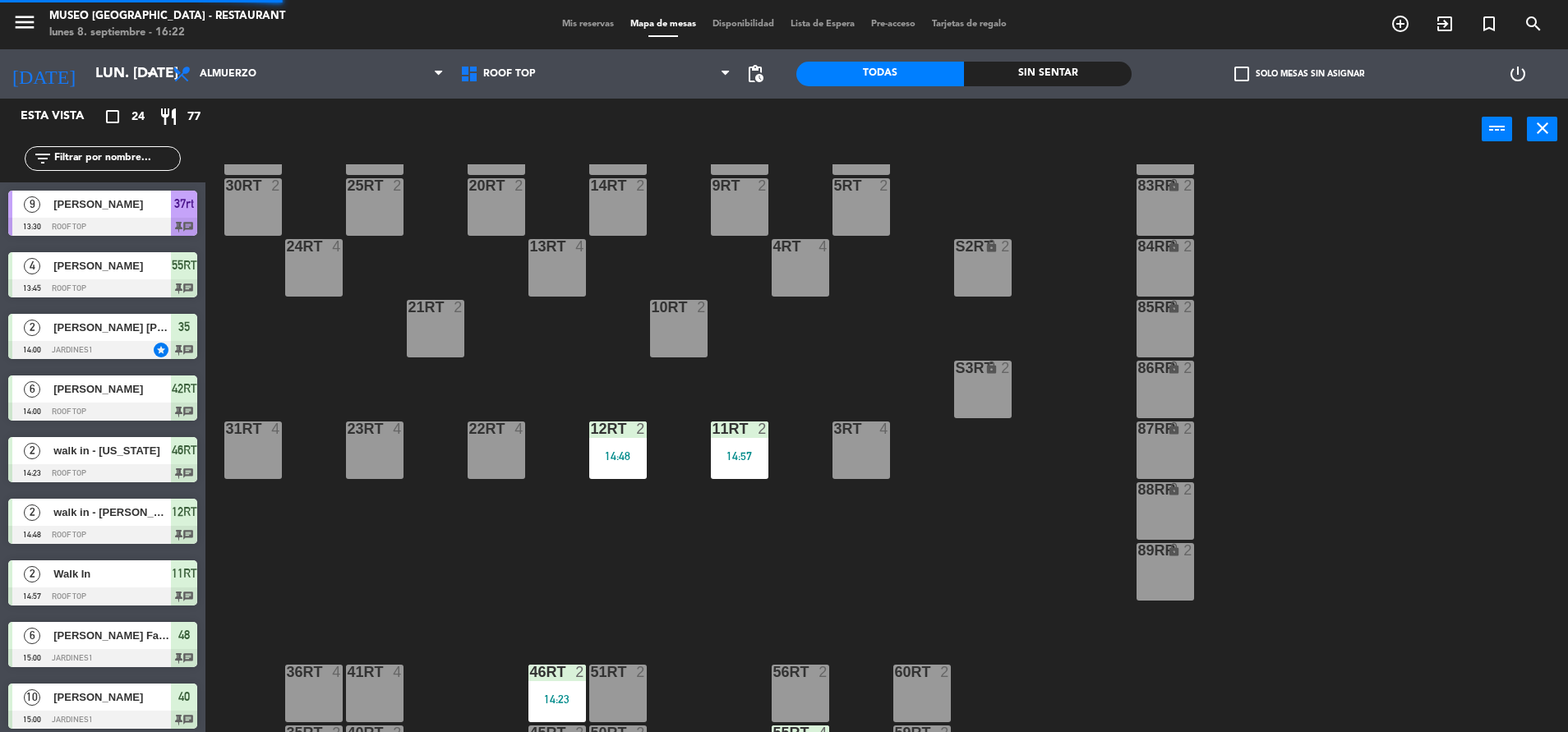
scroll to position [4, 0]
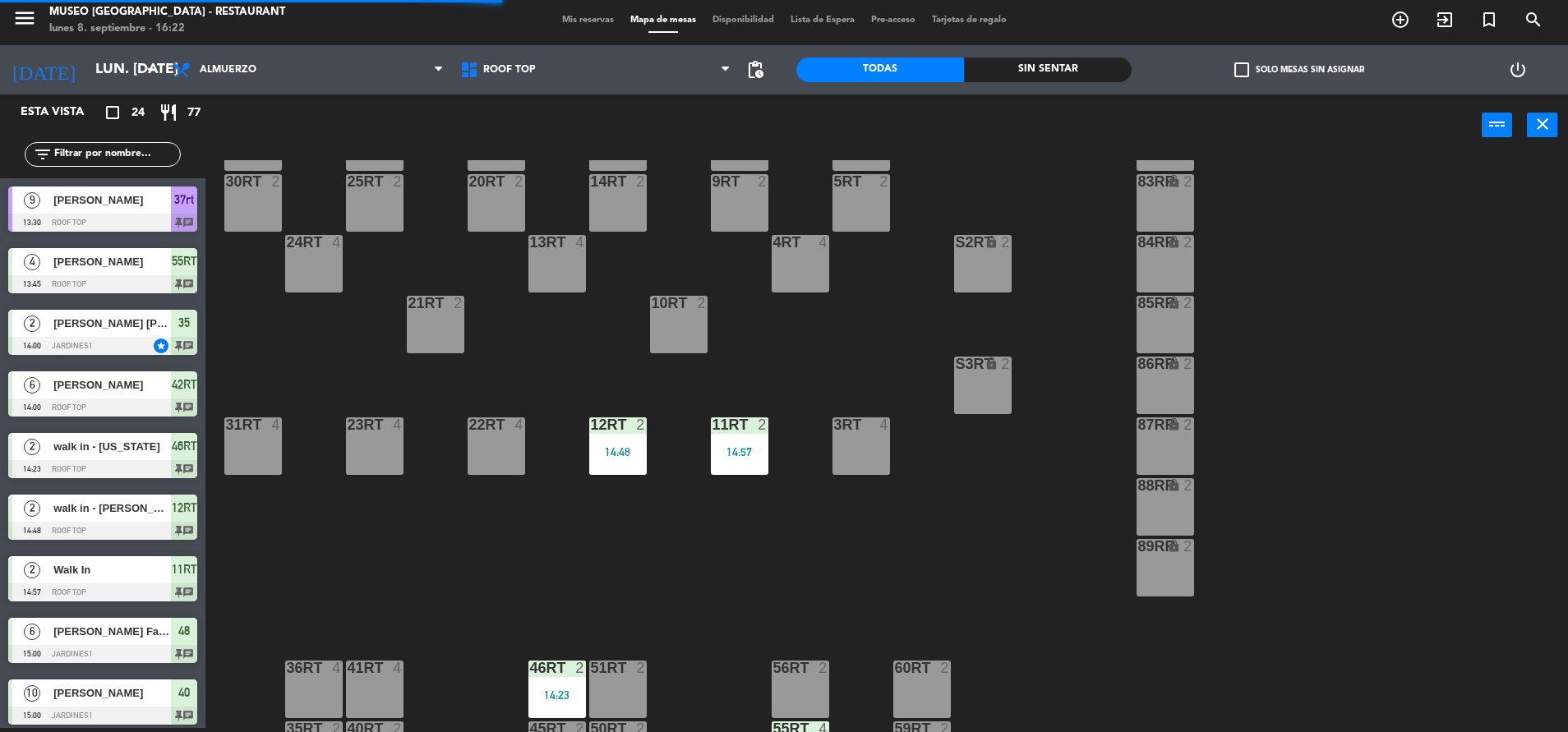
click at [744, 454] on div "14:57" at bounding box center [739, 452] width 58 height 12
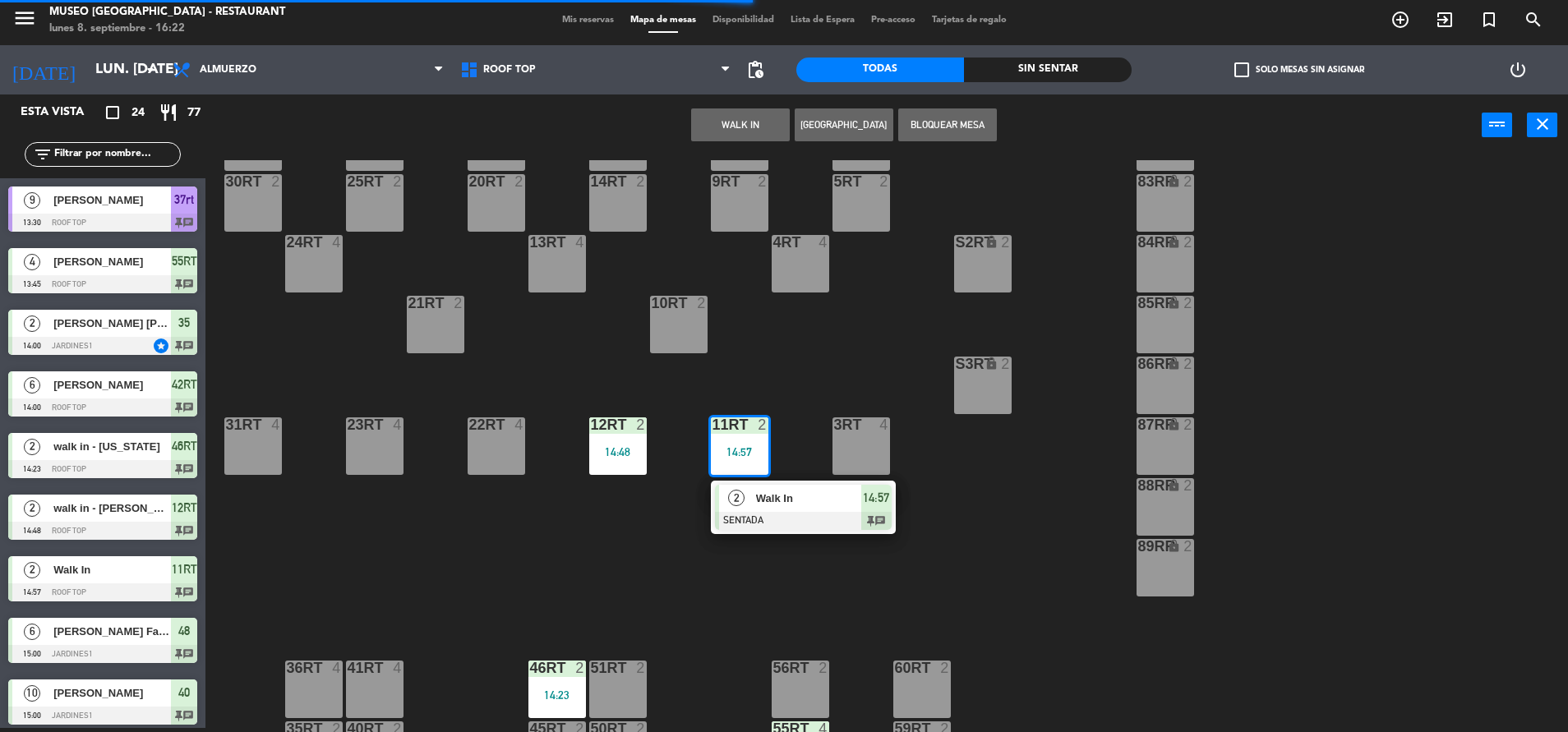
click at [776, 491] on span "Walk In" at bounding box center [809, 498] width 105 height 17
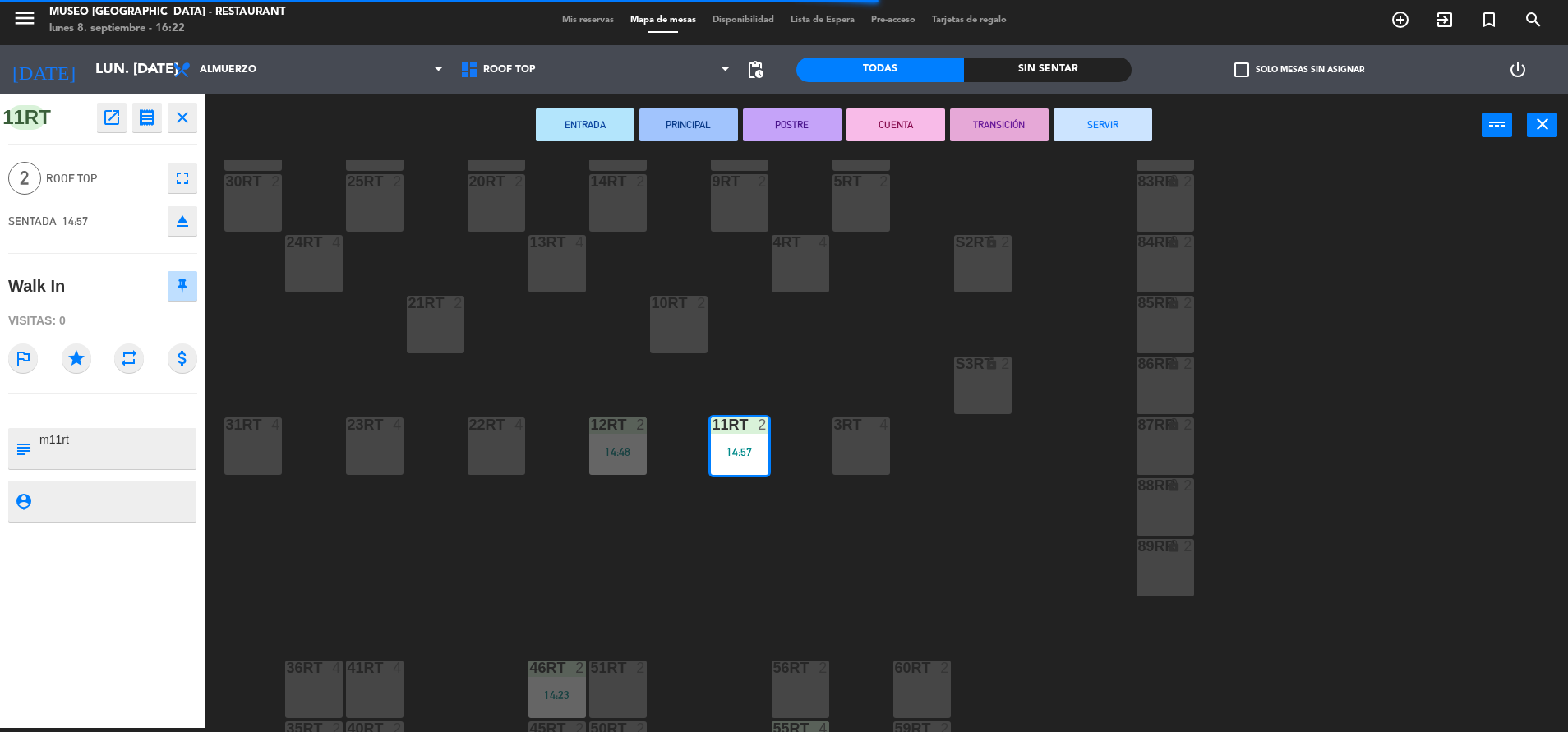
click at [1138, 129] on button "SERVIR" at bounding box center [1103, 124] width 99 height 33
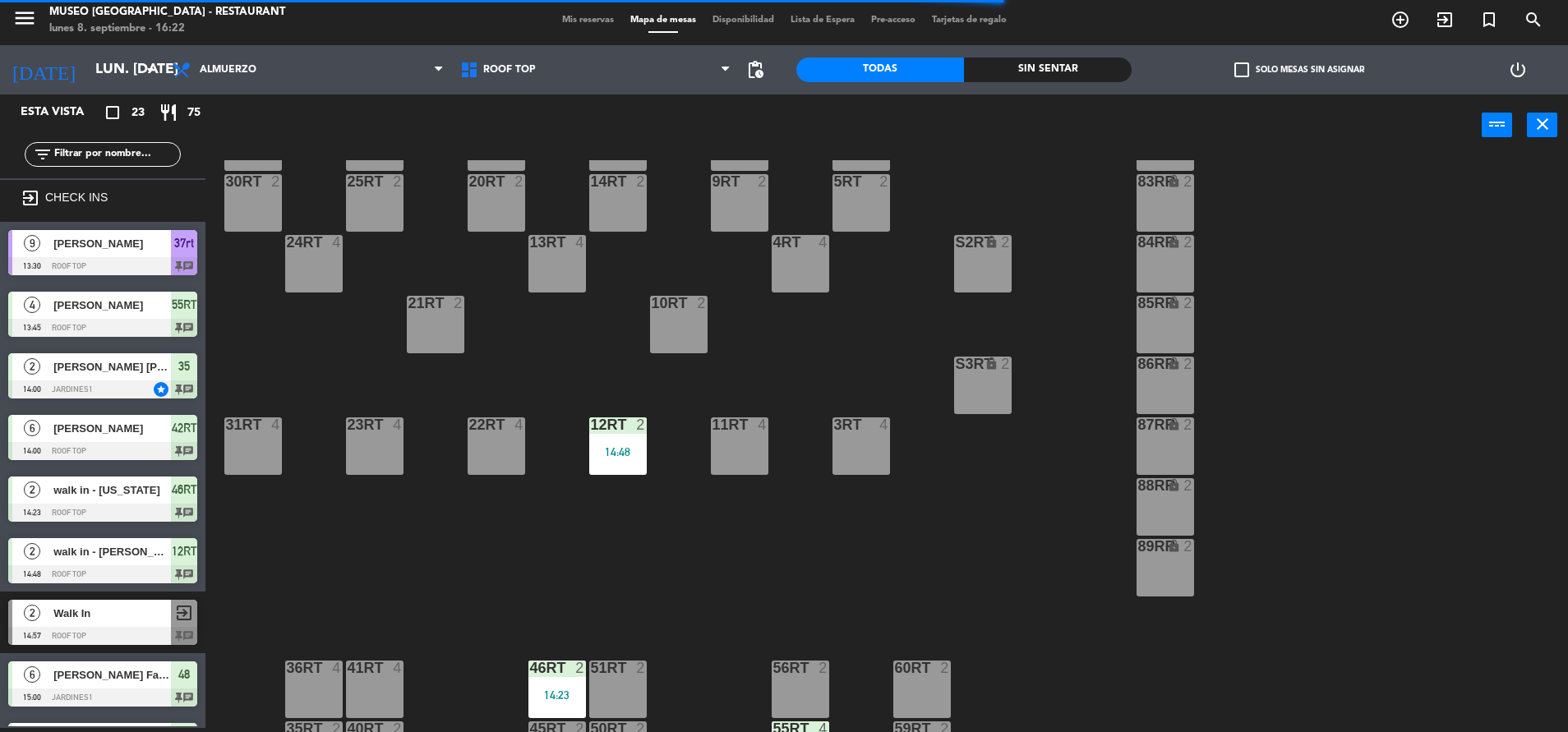
click at [611, 418] on div at bounding box center [617, 424] width 27 height 14
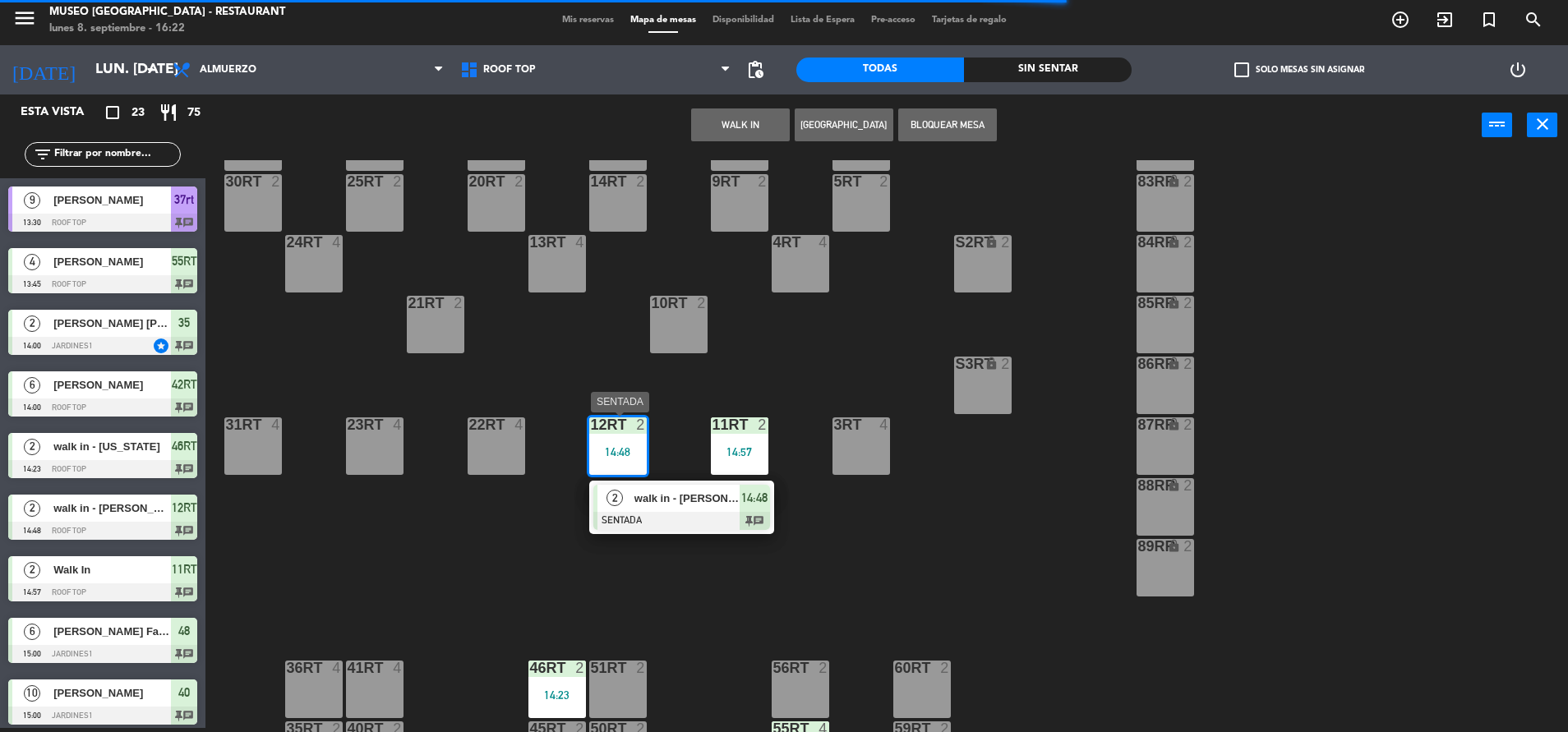
click at [653, 499] on span "walk in - [PERSON_NAME]" at bounding box center [687, 498] width 105 height 17
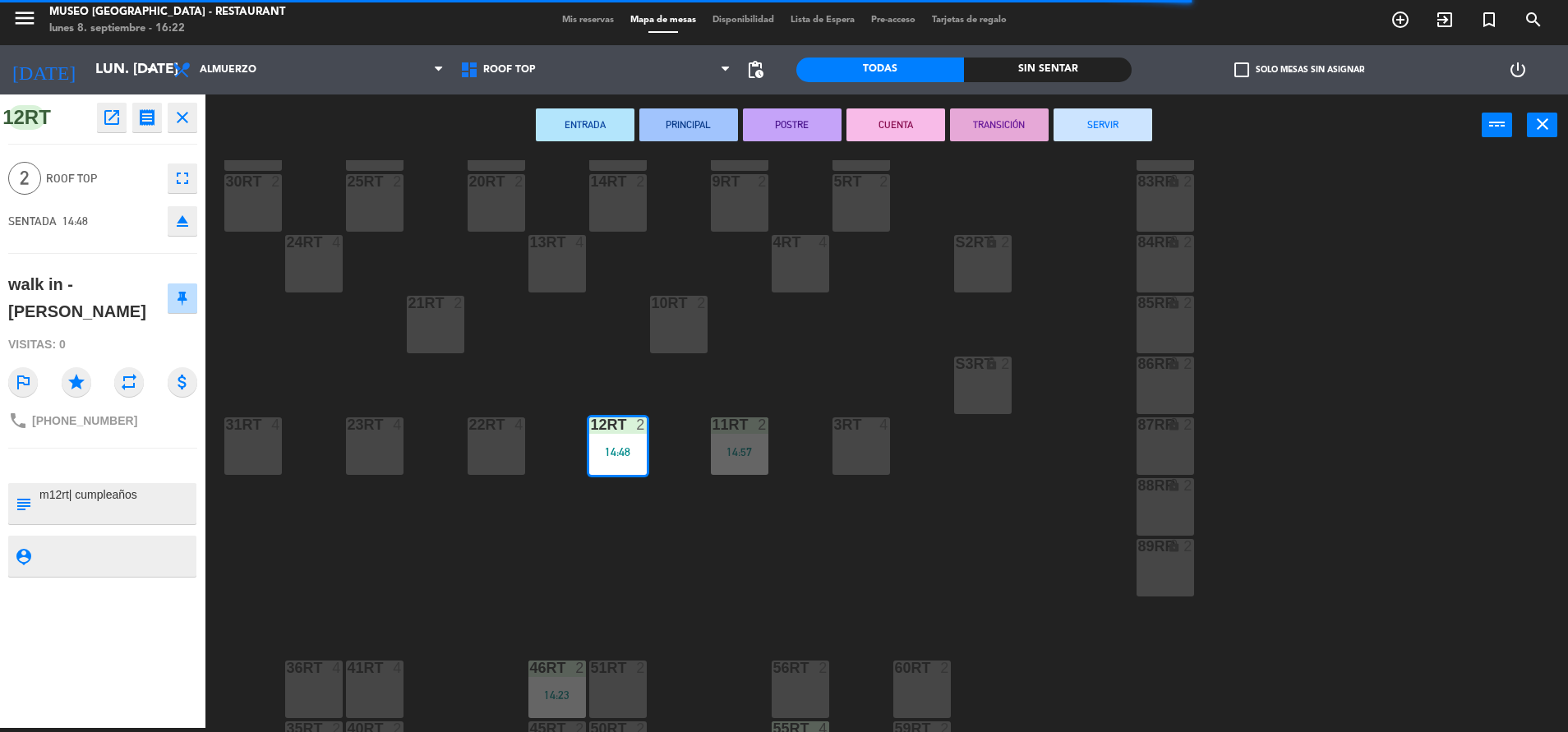
click at [1134, 109] on button "SERVIR" at bounding box center [1103, 124] width 99 height 33
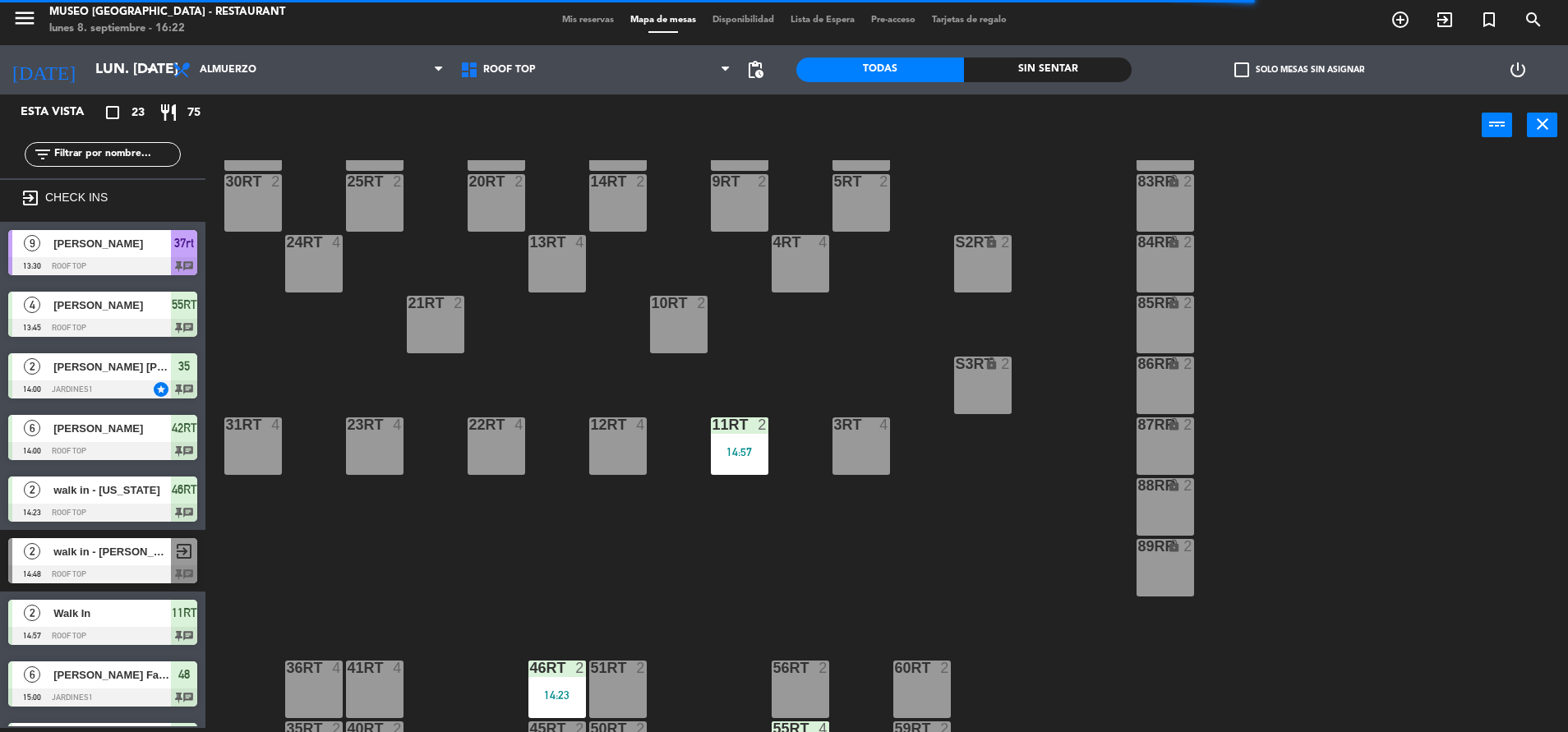
scroll to position [670, 0]
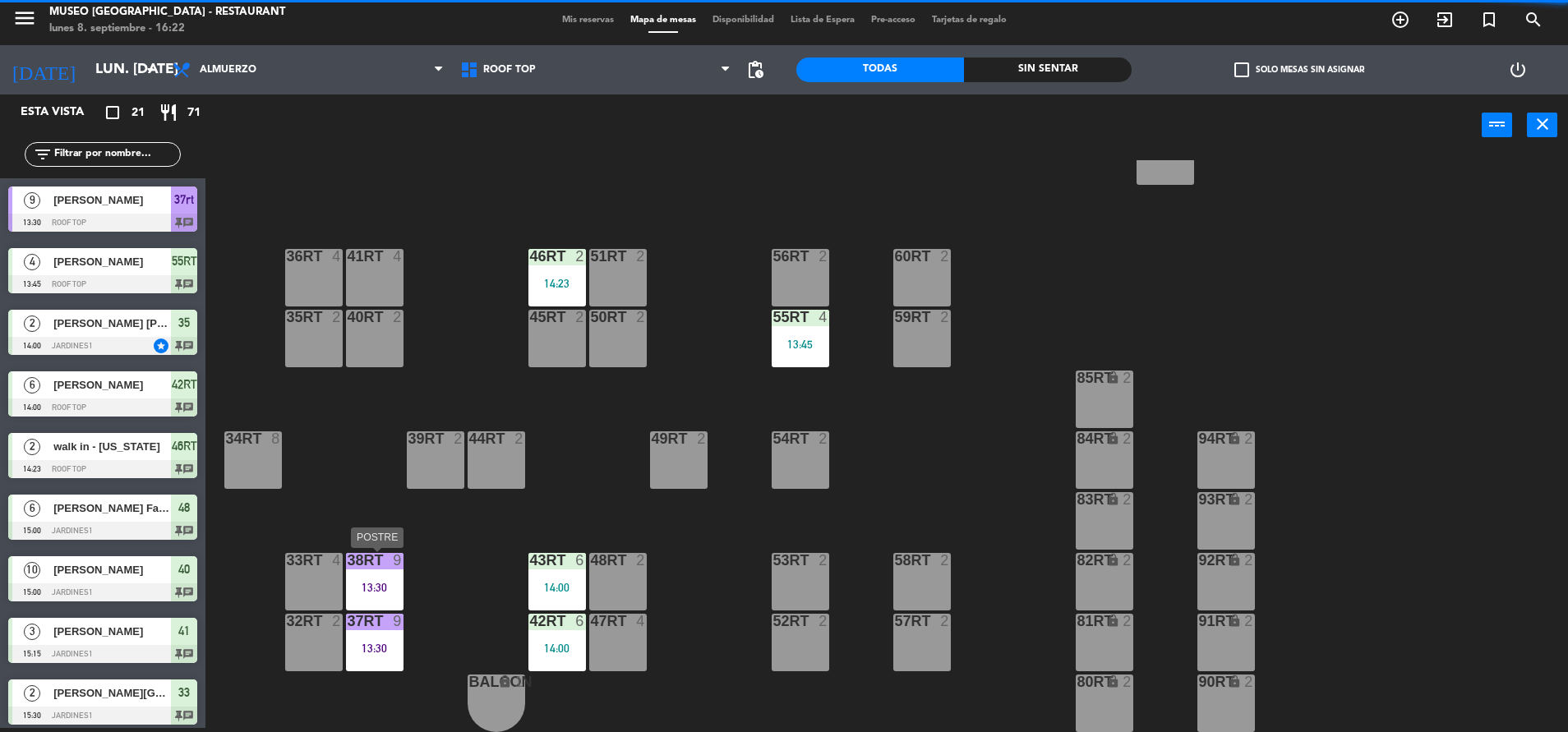
click at [401, 582] on div "13:30" at bounding box center [375, 587] width 58 height 12
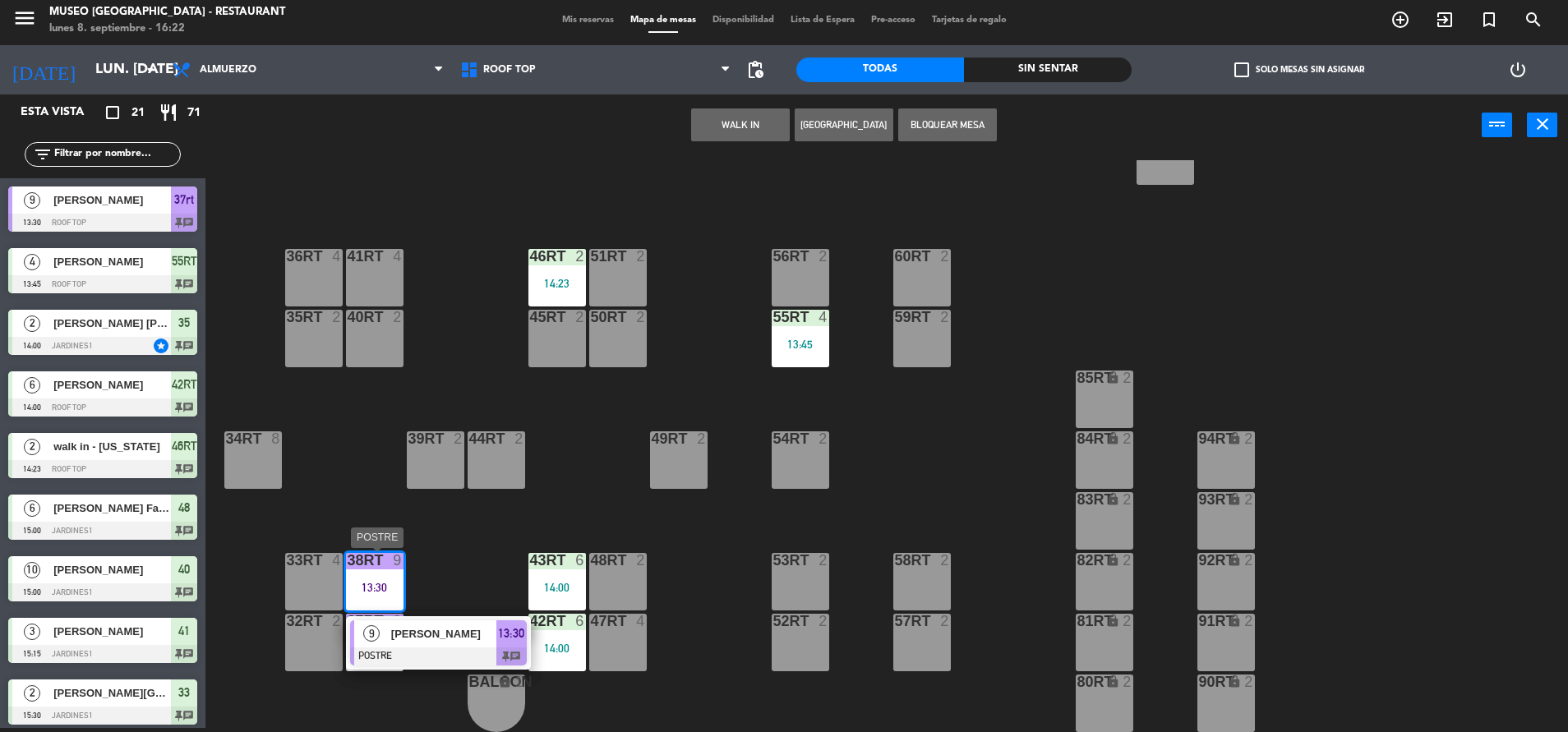
click at [450, 631] on span "[PERSON_NAME]" at bounding box center [444, 633] width 105 height 17
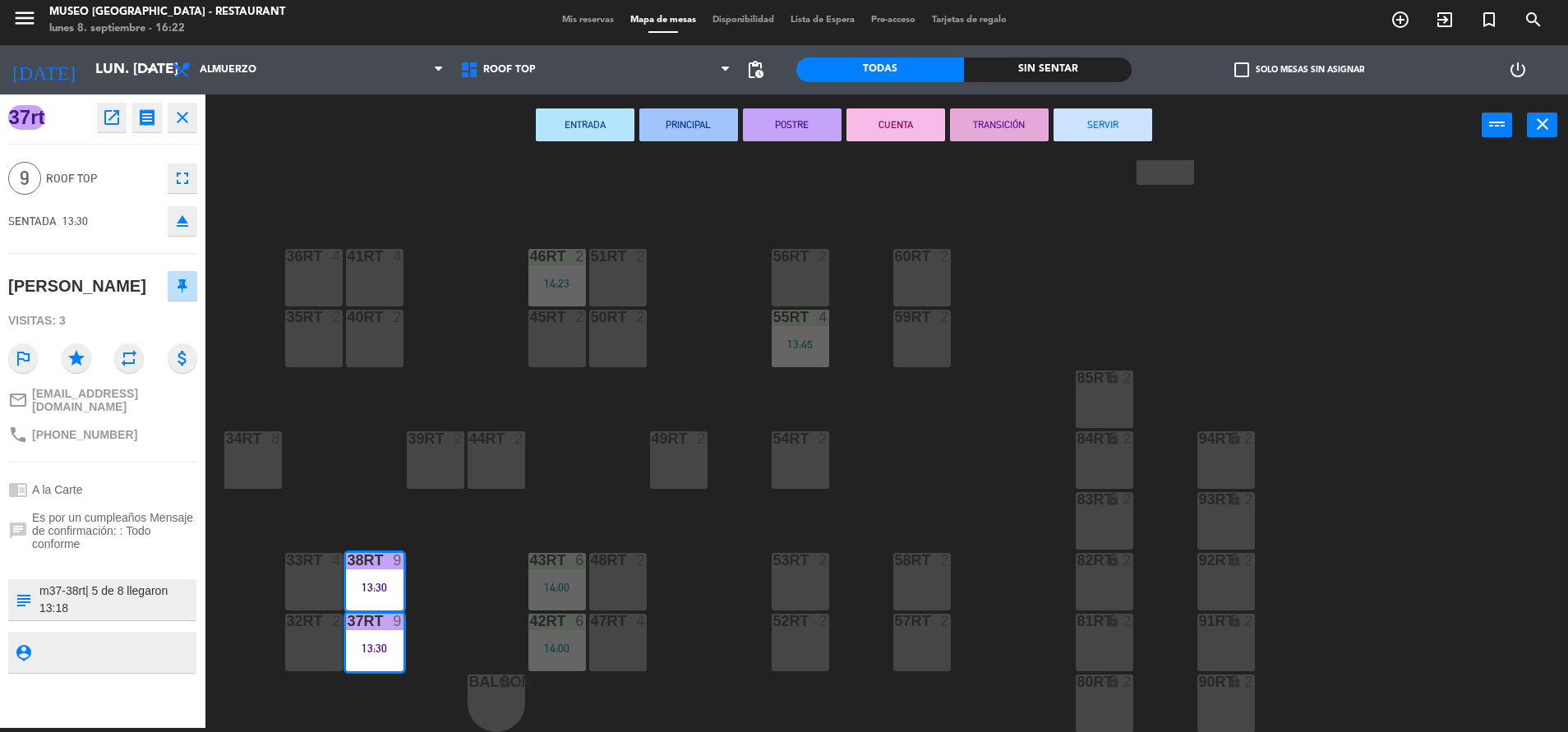
click at [1108, 130] on button "SERVIR" at bounding box center [1103, 124] width 99 height 33
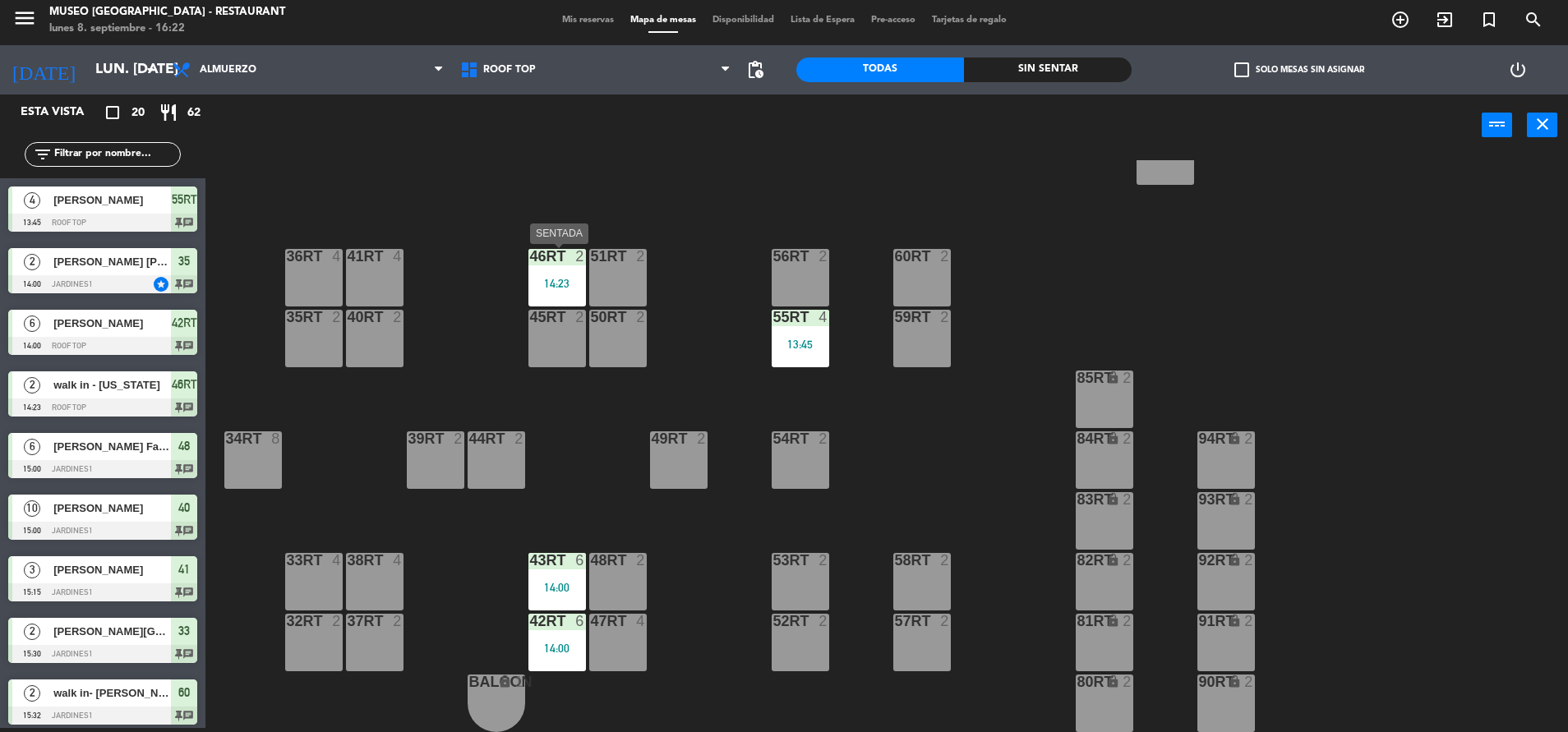
click at [557, 283] on div "14:23" at bounding box center [557, 283] width 58 height 12
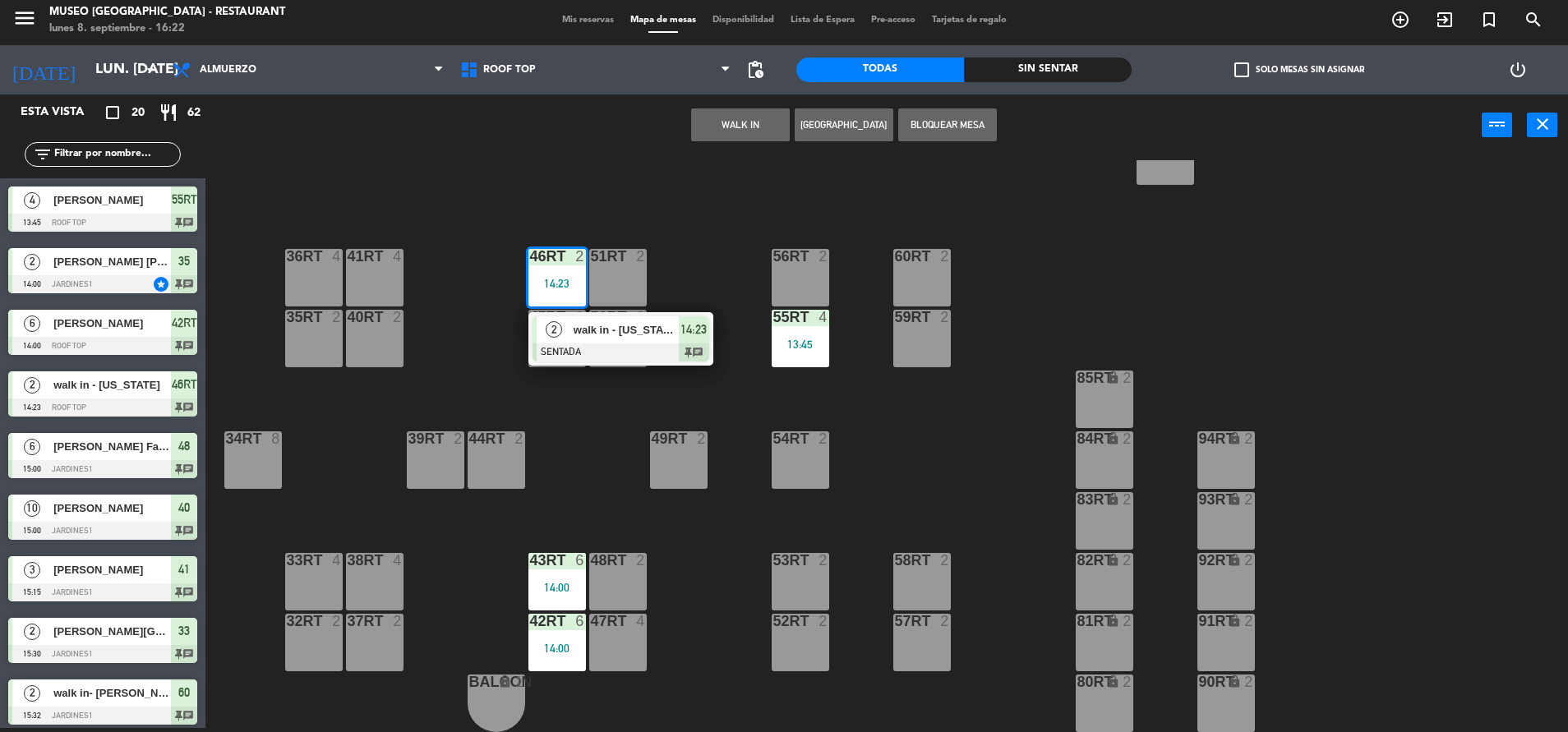
click at [677, 396] on div "18RT 4 16RT 4 28RT 2 80RR lock 2 27RT 5 7RT 5 S1RT lock 2 17RT 5 81RR lock 2 29…" at bounding box center [894, 445] width 1347 height 571
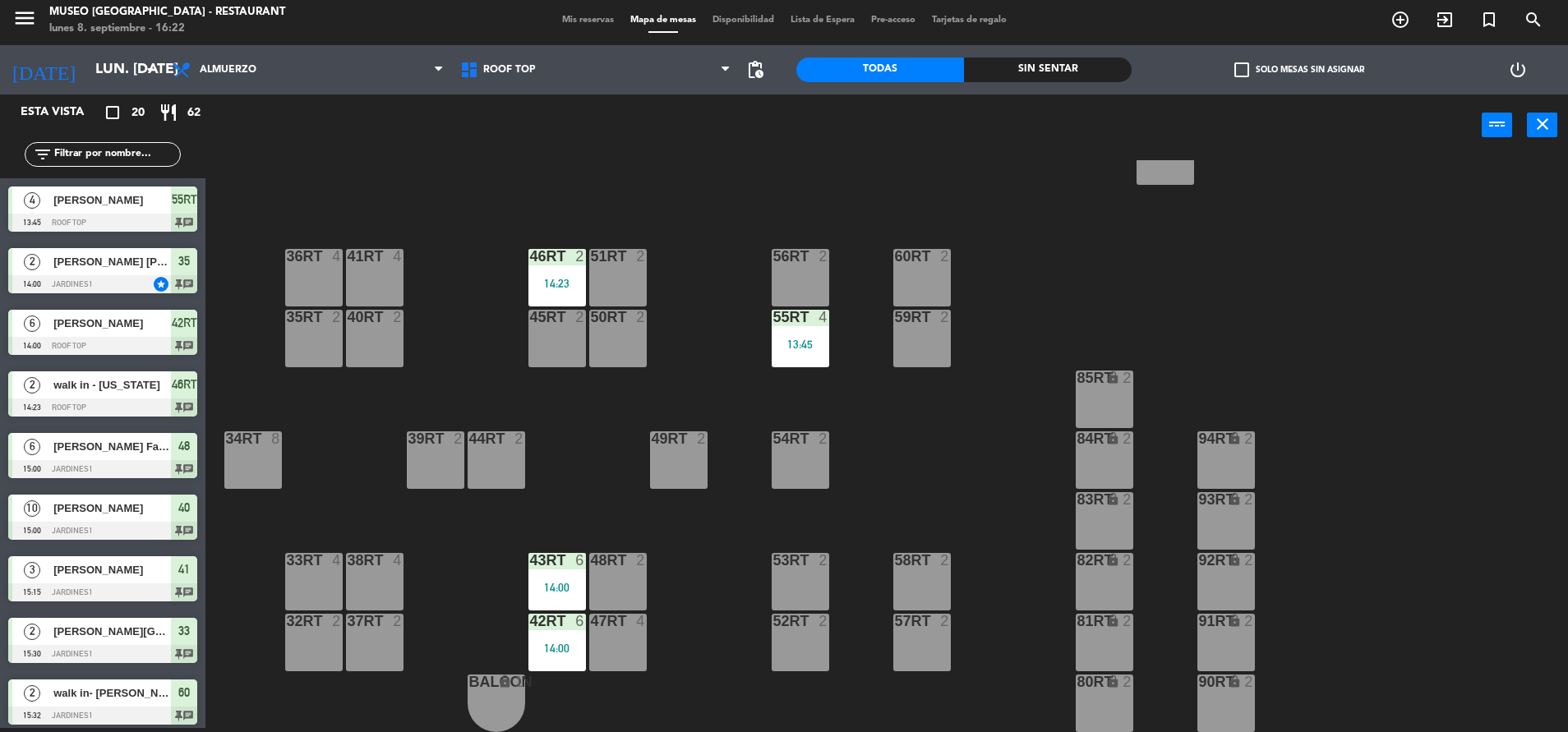
click at [567, 285] on div "14:23" at bounding box center [557, 283] width 58 height 12
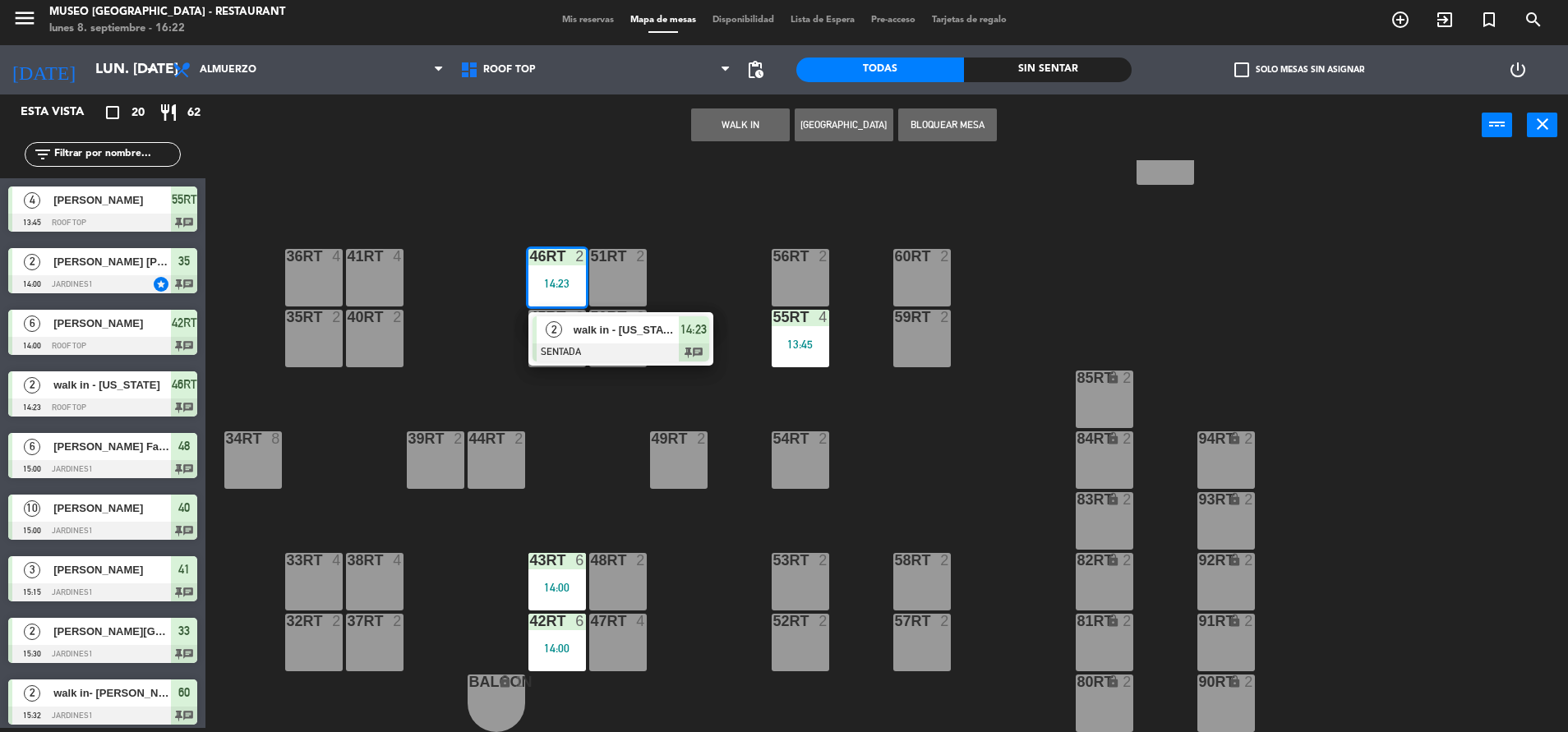
click at [614, 346] on div at bounding box center [621, 352] width 177 height 18
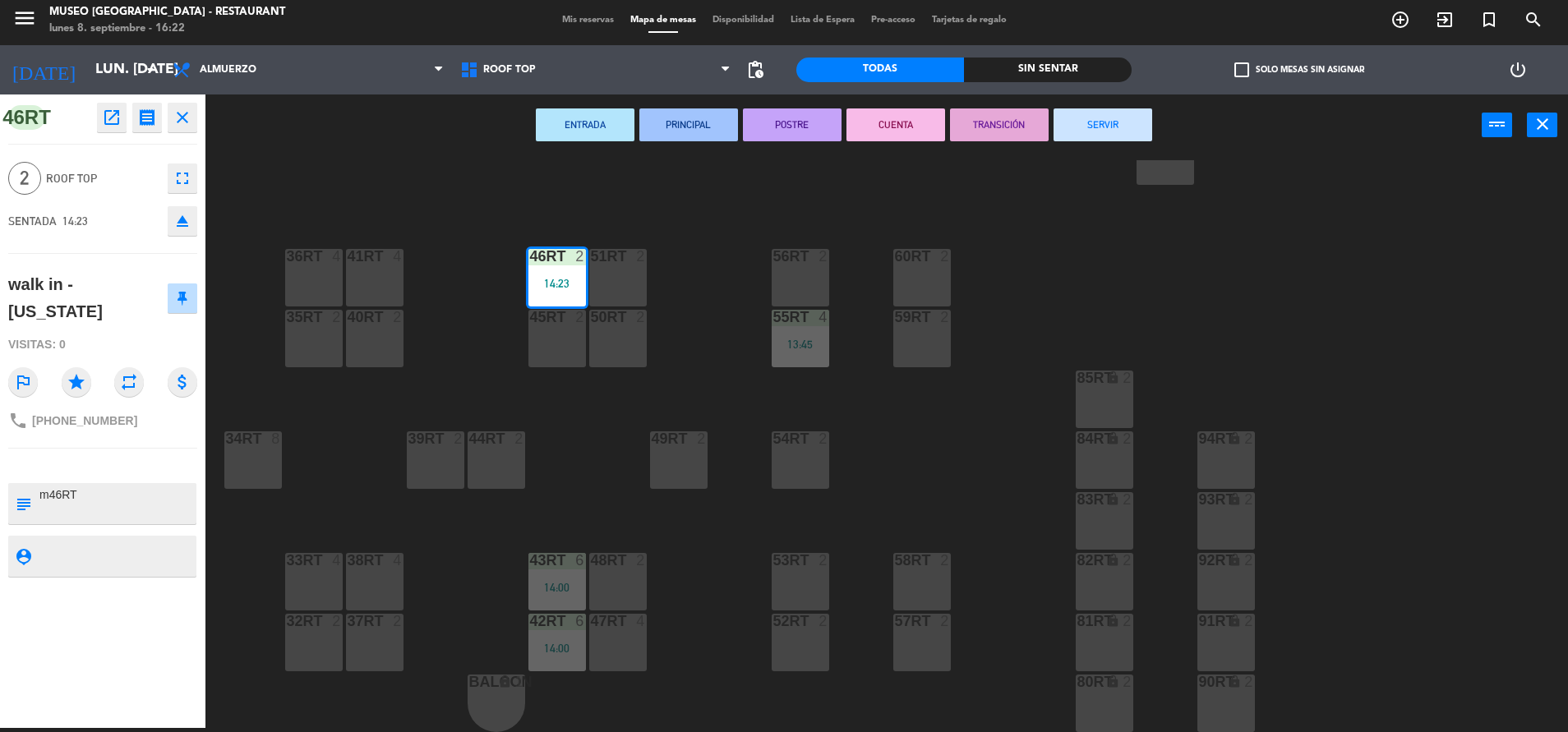
click at [1104, 123] on button "SERVIR" at bounding box center [1103, 124] width 99 height 33
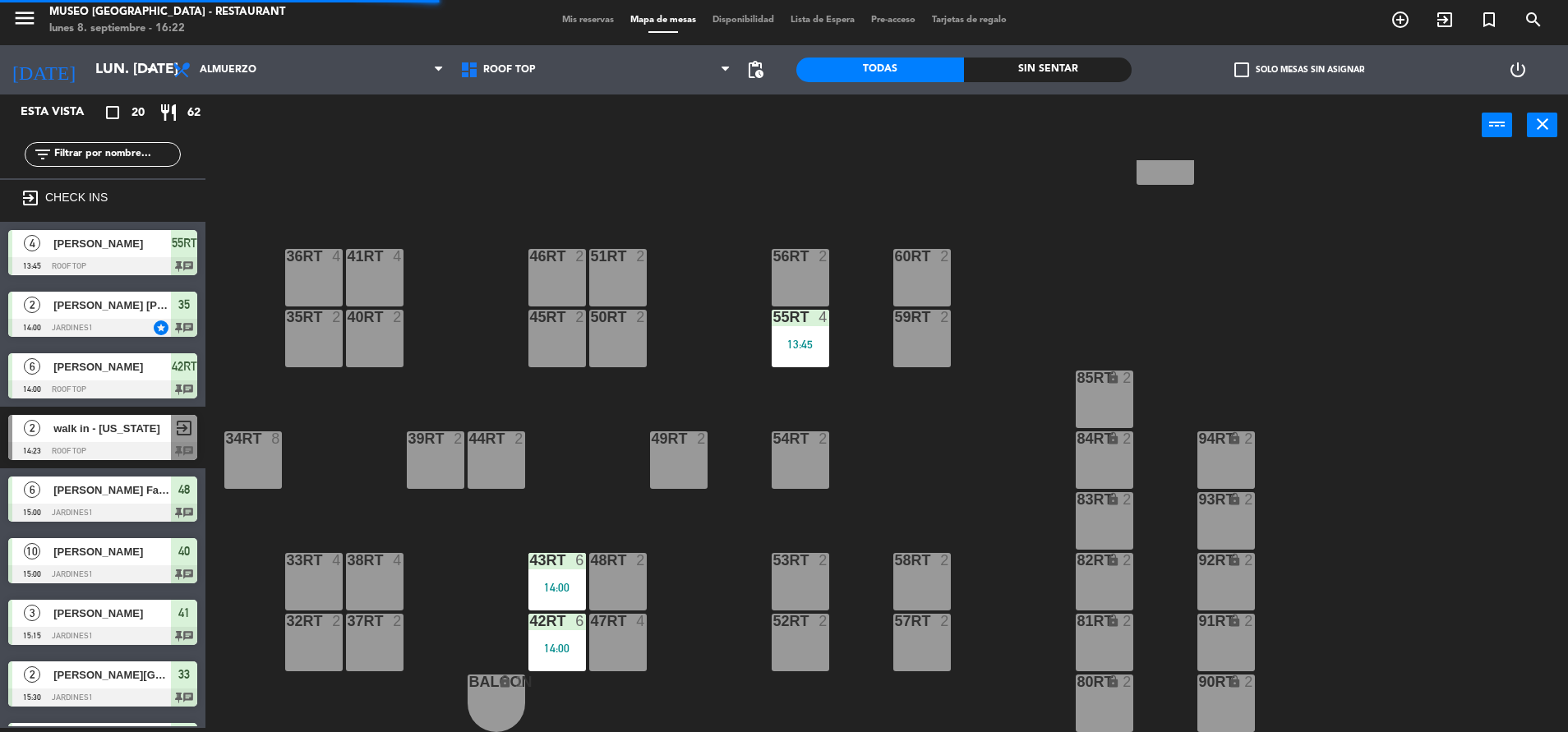
click at [810, 347] on div "13:45" at bounding box center [800, 344] width 58 height 12
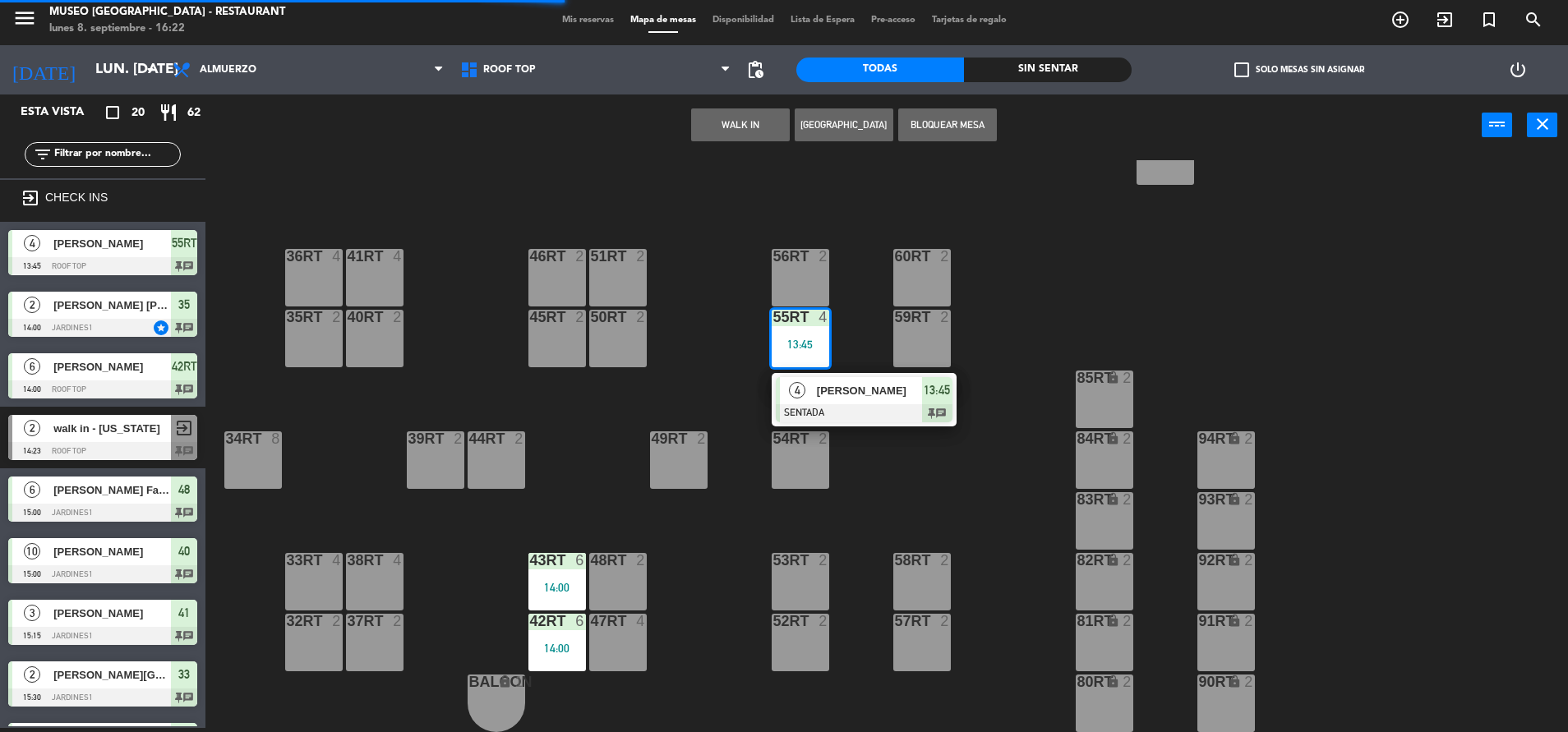
click at [833, 395] on span "[PERSON_NAME]" at bounding box center [869, 391] width 105 height 17
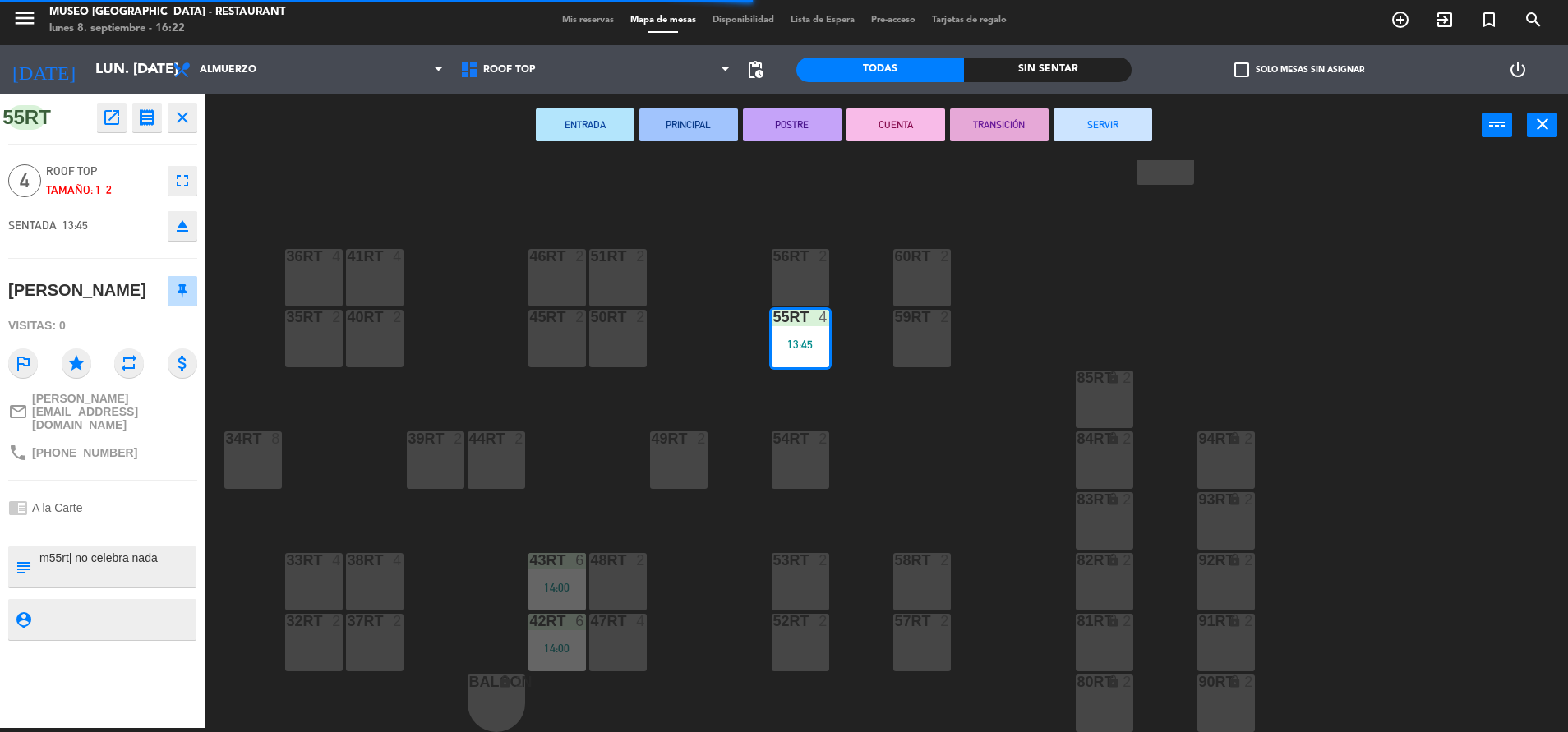
click at [1137, 115] on button "SERVIR" at bounding box center [1103, 124] width 99 height 33
